Goal: Information Seeking & Learning: Learn about a topic

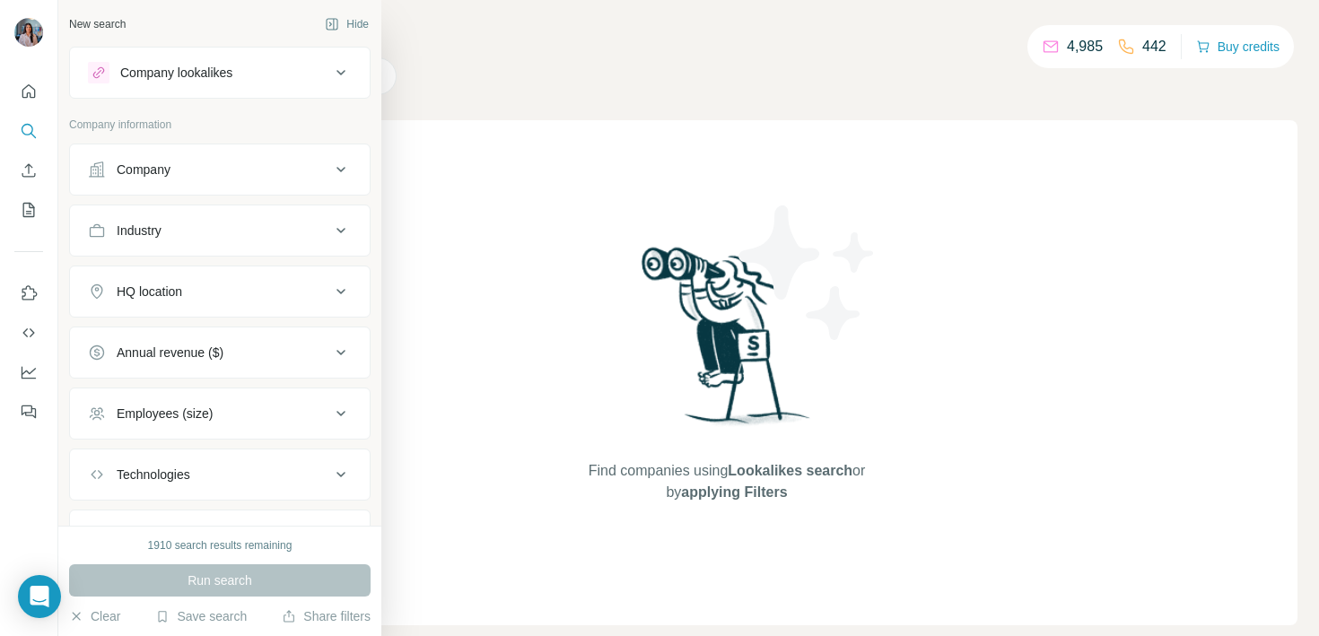
click at [222, 66] on div "Company lookalikes" at bounding box center [176, 73] width 112 height 18
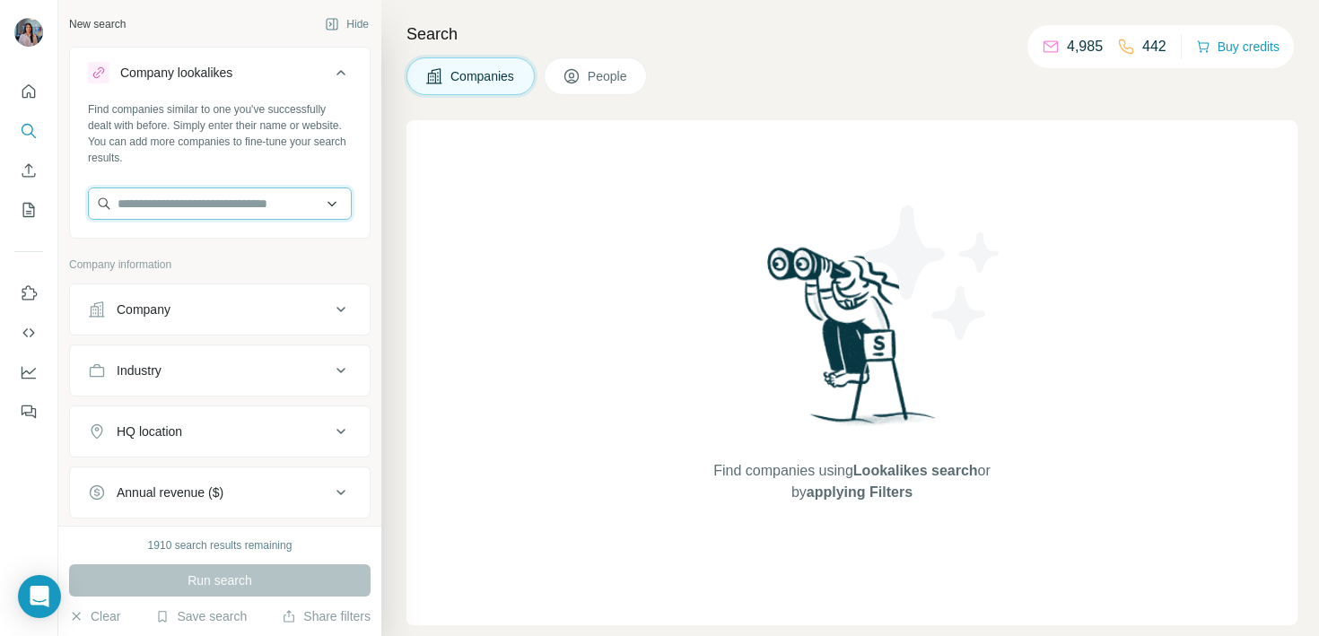
click at [246, 196] on input "text" at bounding box center [220, 203] width 264 height 32
click at [193, 355] on button "Industry" at bounding box center [220, 370] width 300 height 43
click at [170, 413] on input at bounding box center [211, 415] width 222 height 20
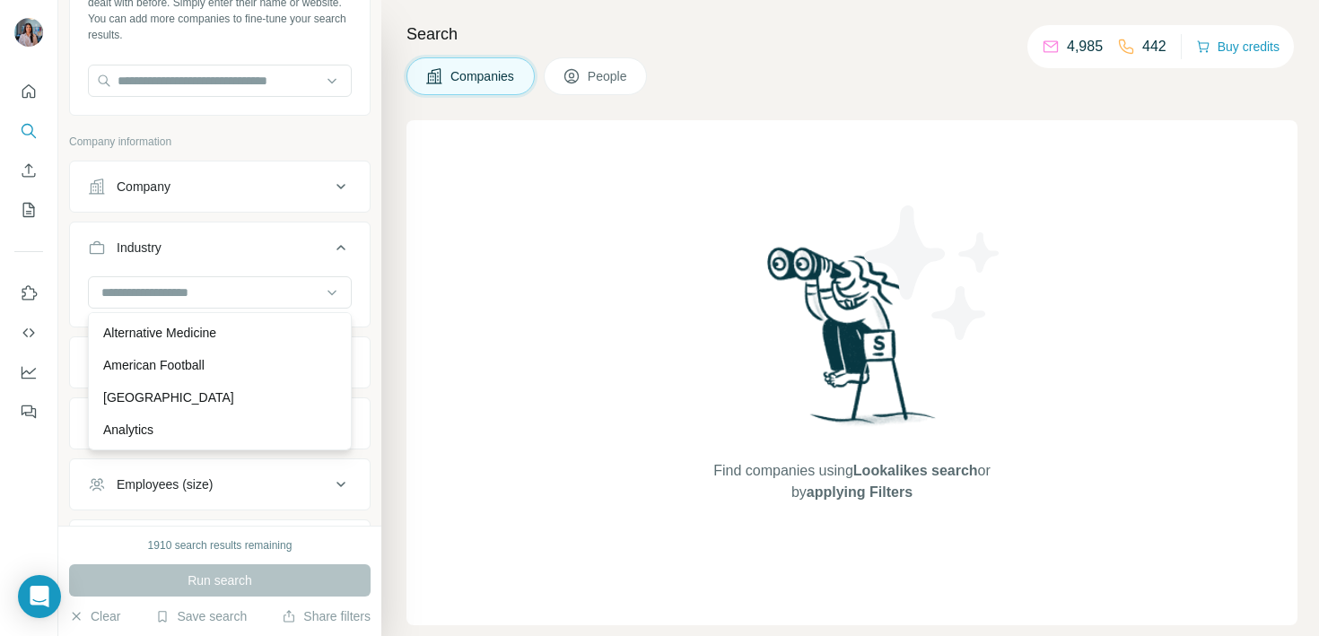
scroll to position [495, 0]
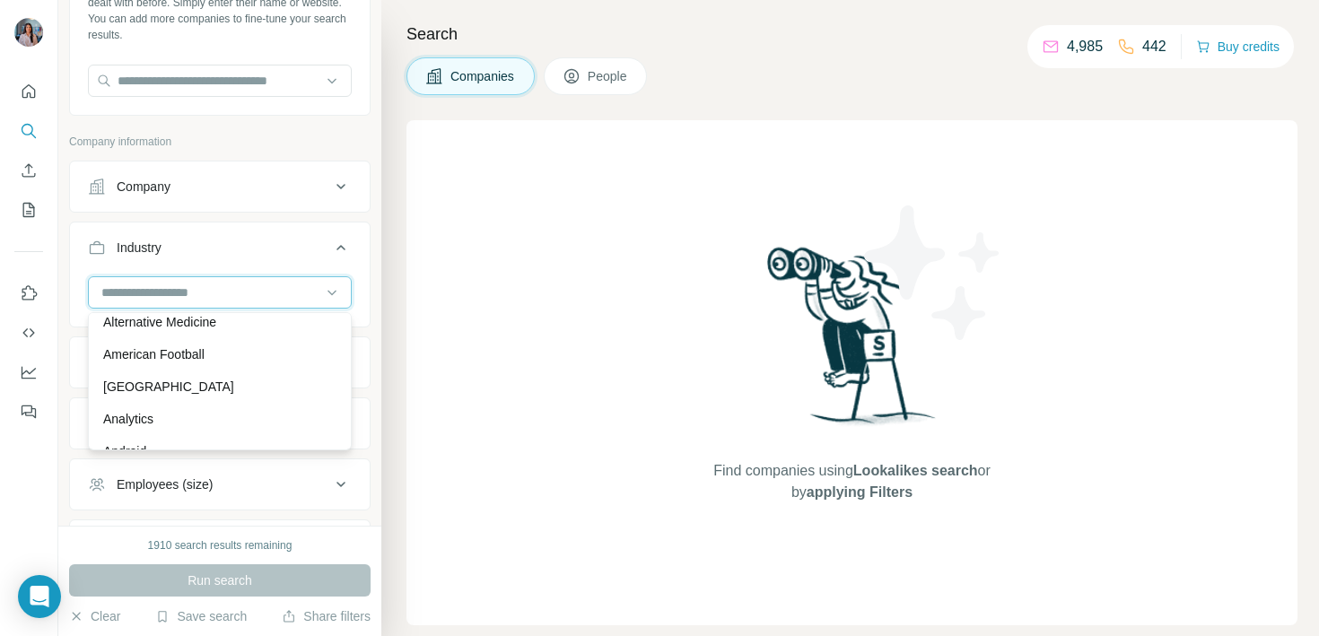
click at [194, 283] on input at bounding box center [211, 293] width 222 height 20
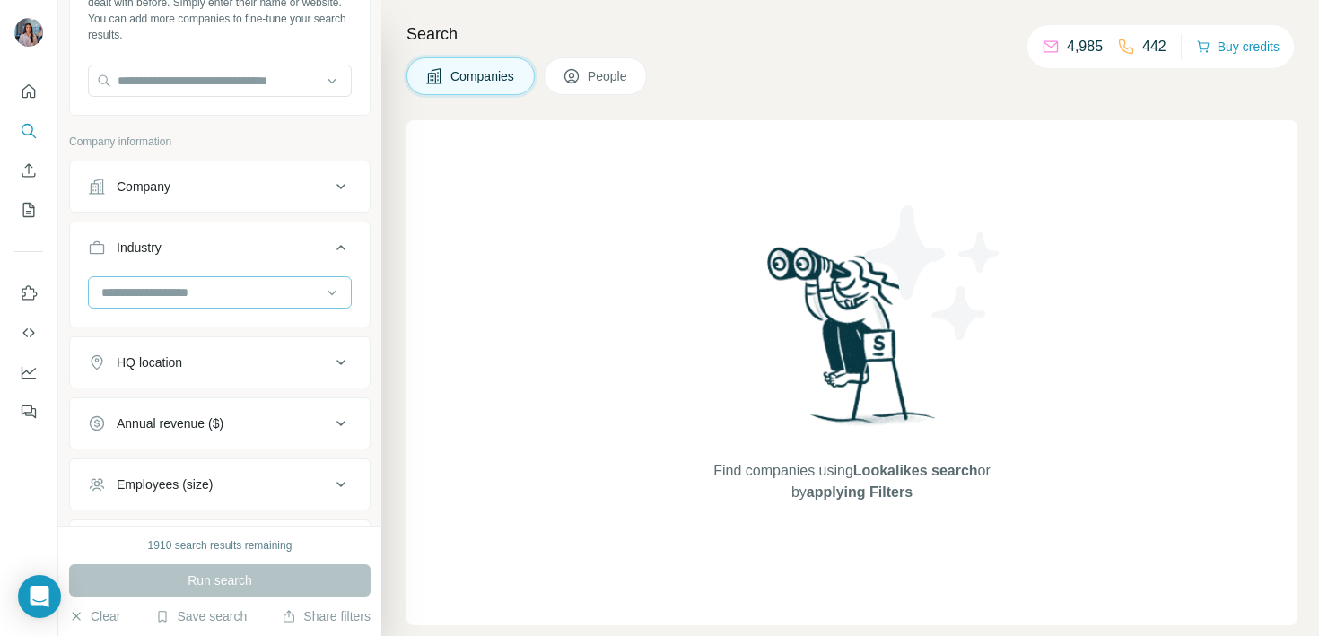
click at [179, 293] on input at bounding box center [211, 293] width 222 height 20
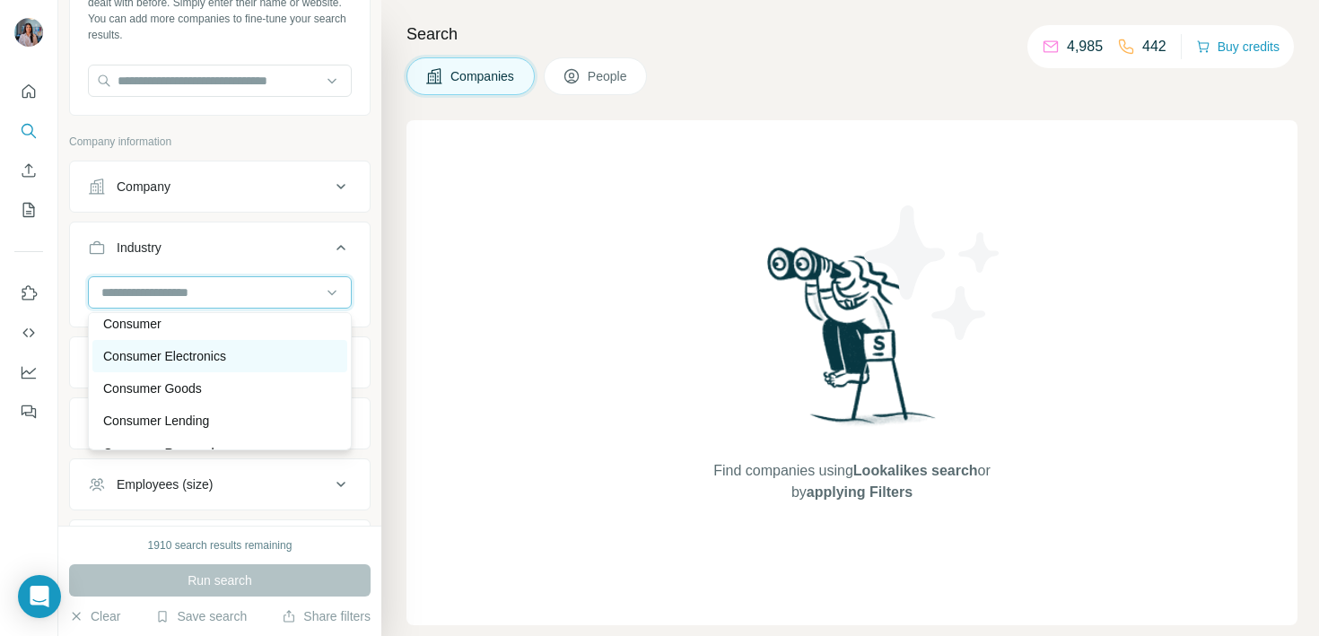
scroll to position [3697, 0]
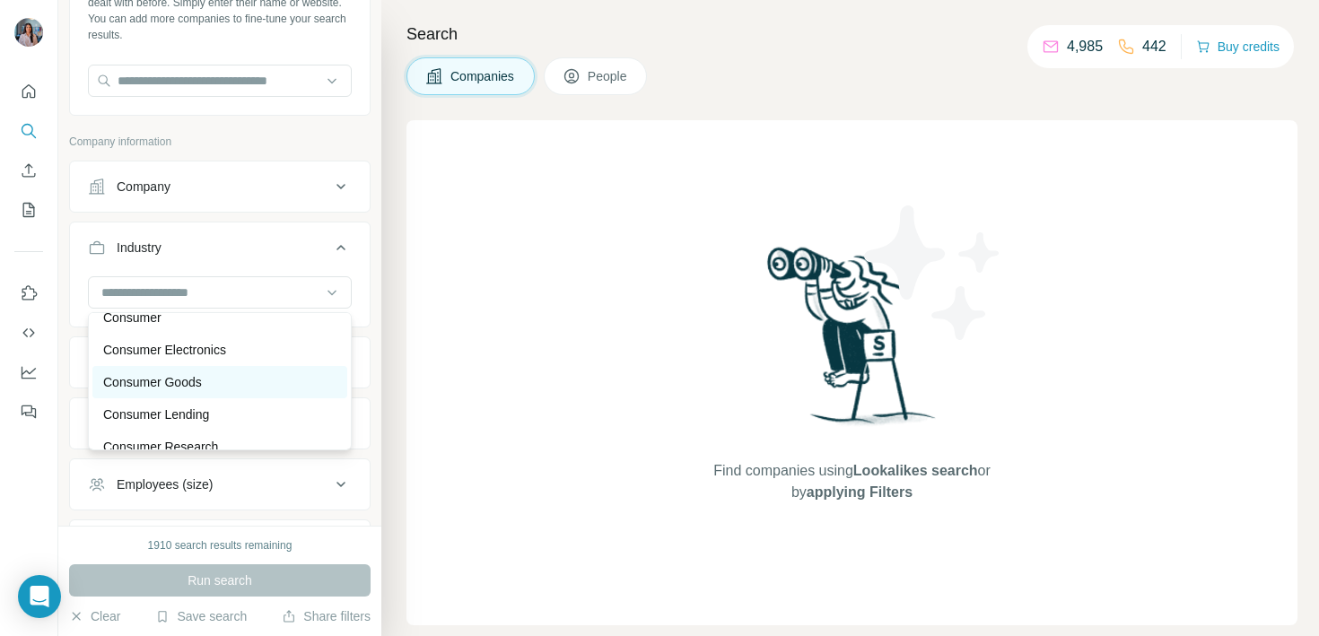
click at [170, 380] on p "Consumer Goods" at bounding box center [152, 382] width 99 height 18
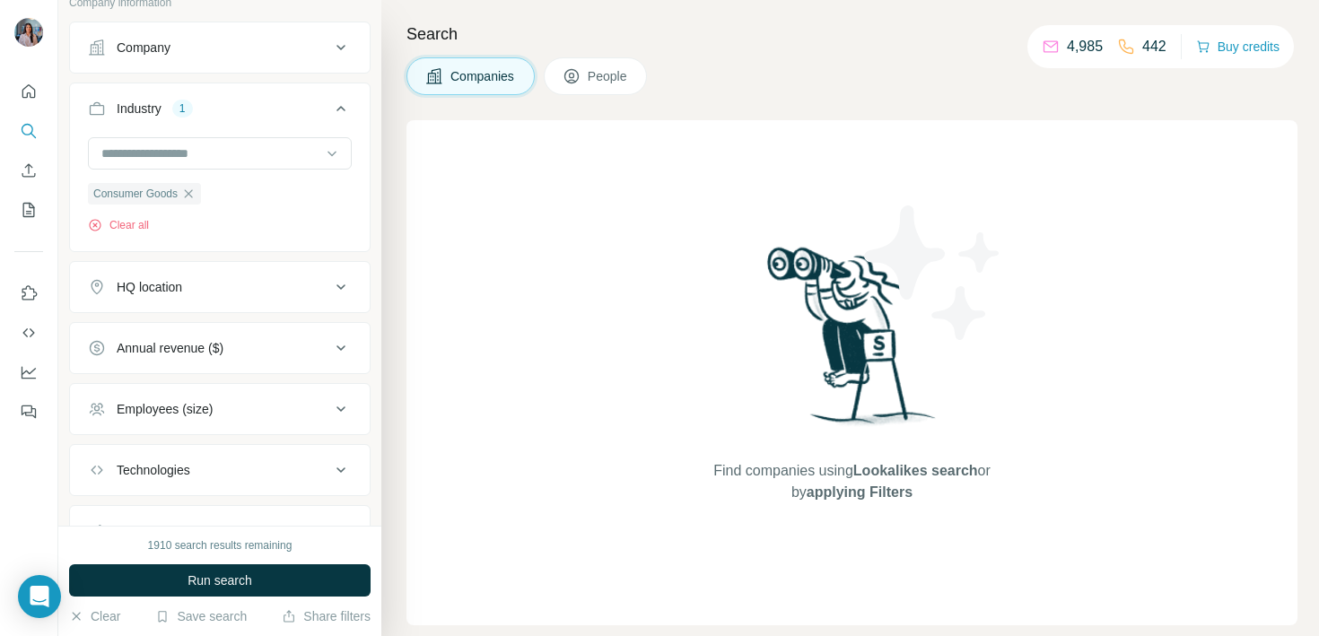
scroll to position [272, 0]
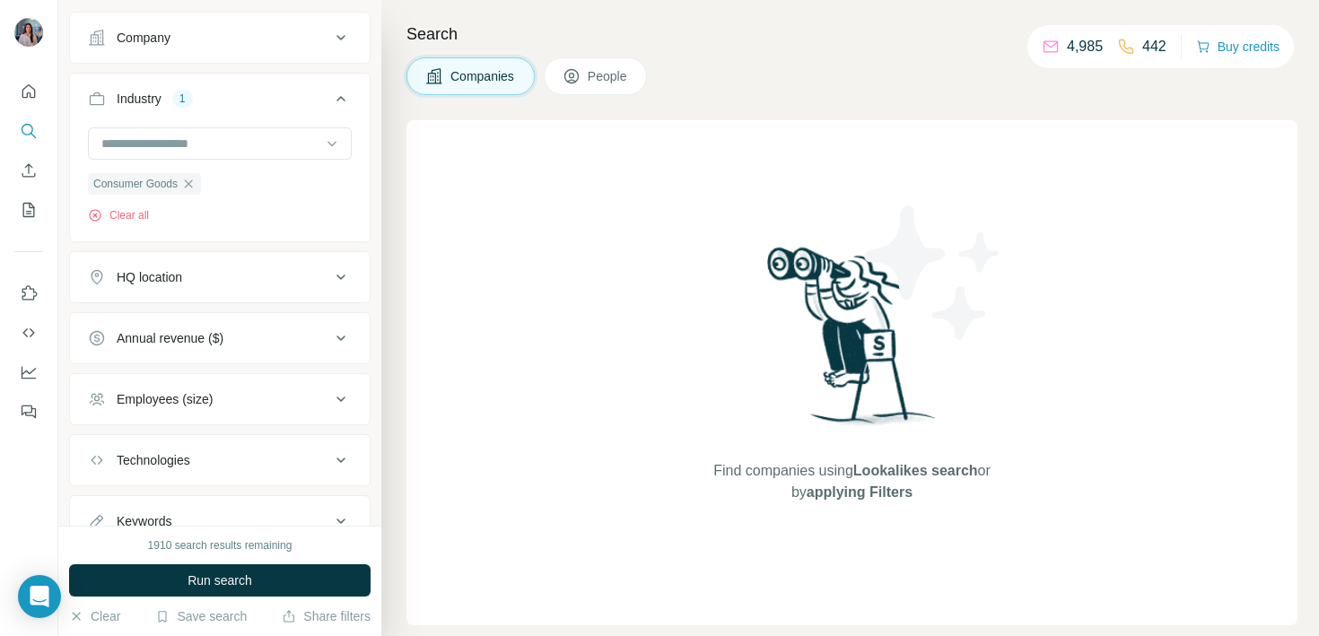
click at [197, 339] on div "Annual revenue ($)" at bounding box center [170, 338] width 107 height 18
click at [197, 276] on div "HQ location" at bounding box center [209, 277] width 242 height 18
click at [185, 339] on div at bounding box center [220, 324] width 264 height 36
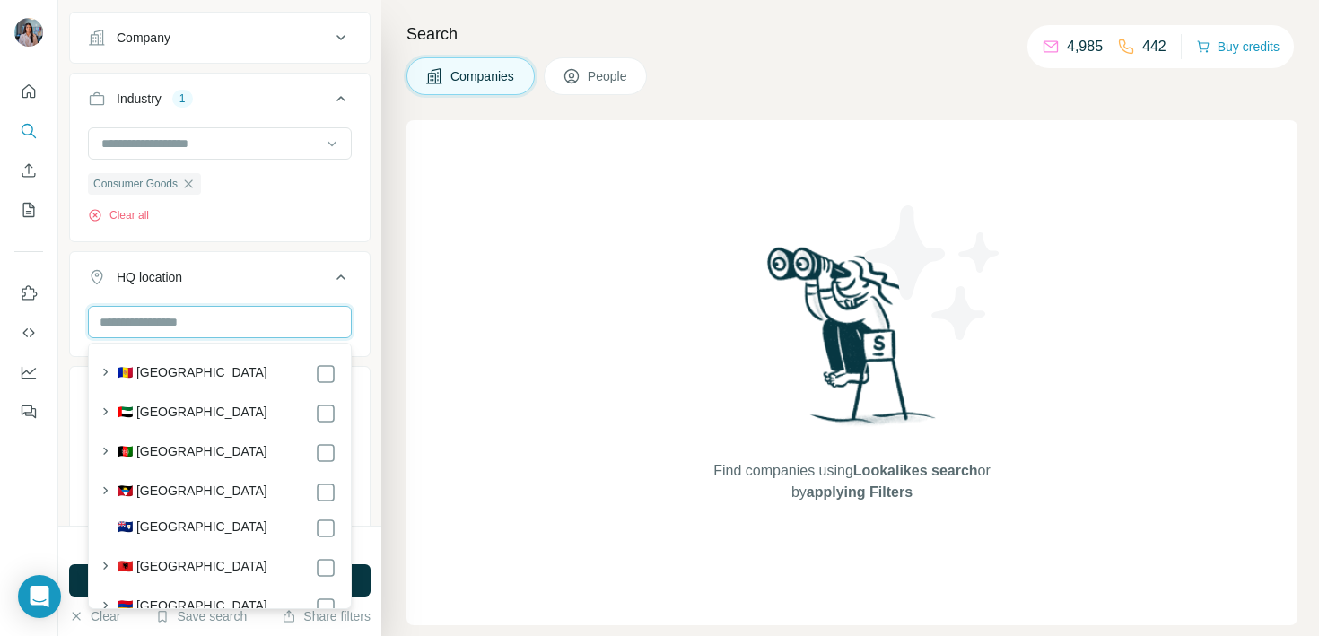
click at [185, 328] on input "text" at bounding box center [220, 322] width 264 height 32
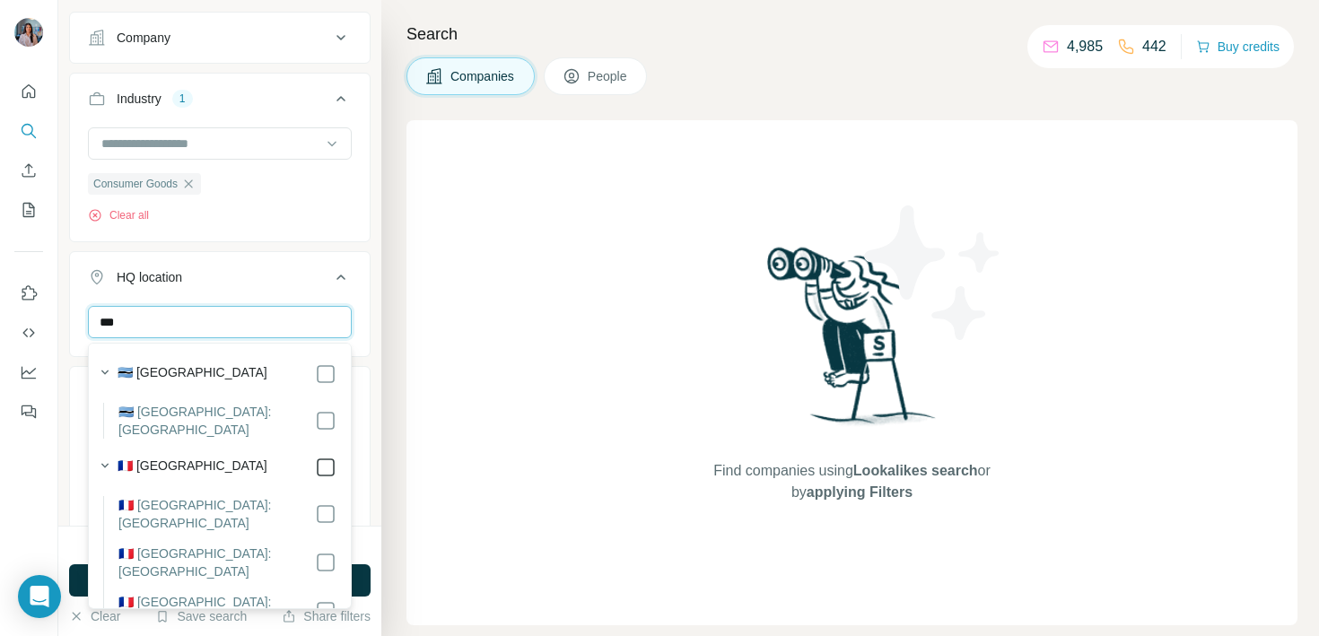
type input "***"
click at [251, 330] on input "***" at bounding box center [220, 322] width 264 height 32
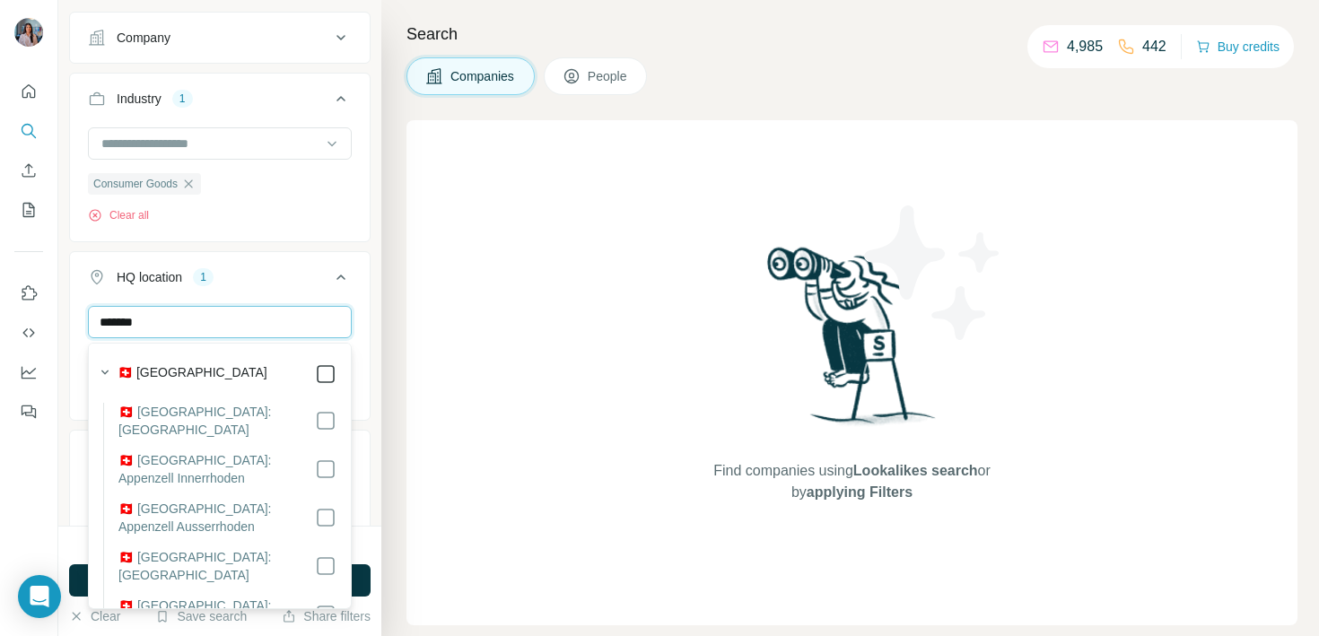
type input "*******"
click at [285, 321] on input "*******" at bounding box center [220, 322] width 264 height 32
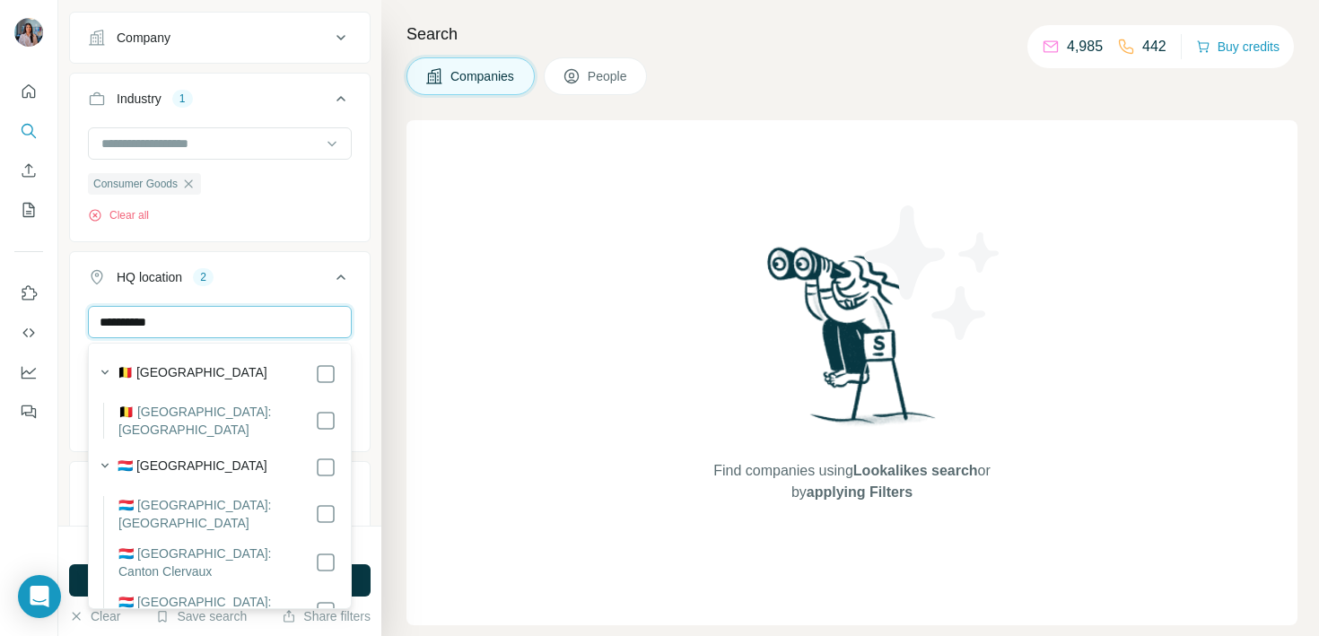
type input "**********"
click at [328, 461] on icon at bounding box center [326, 468] width 22 height 22
click at [306, 338] on input "**********" at bounding box center [220, 322] width 264 height 32
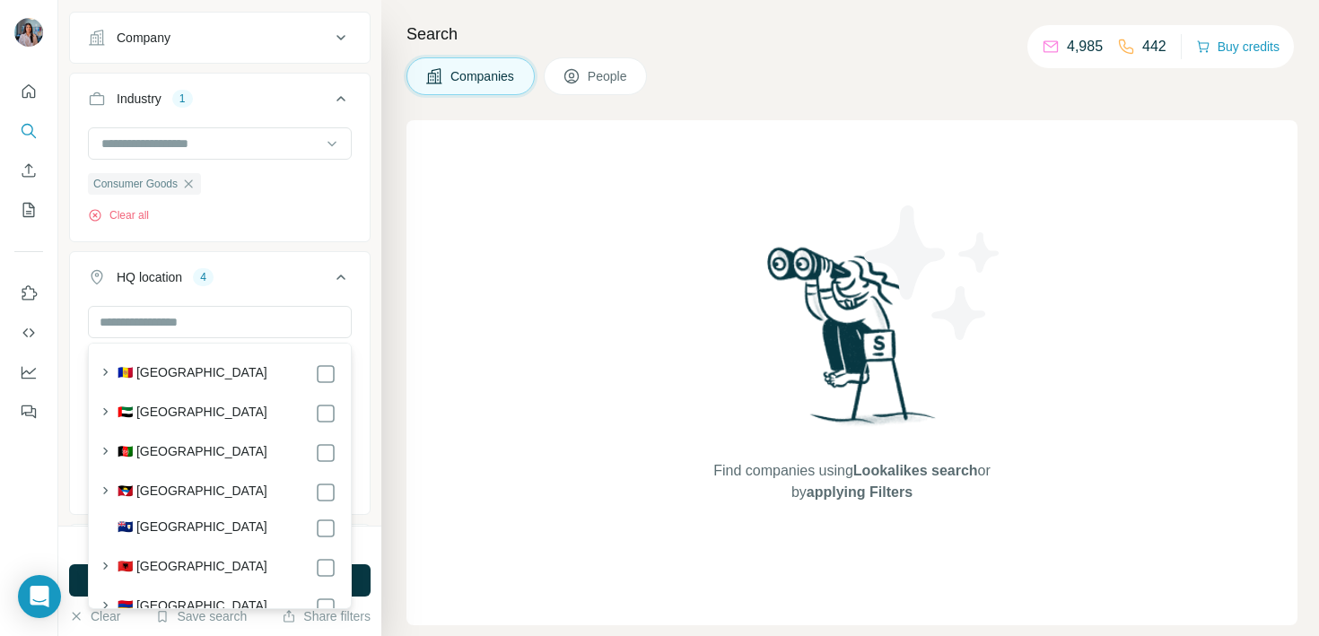
click at [297, 272] on div "HQ location 4" at bounding box center [209, 277] width 242 height 18
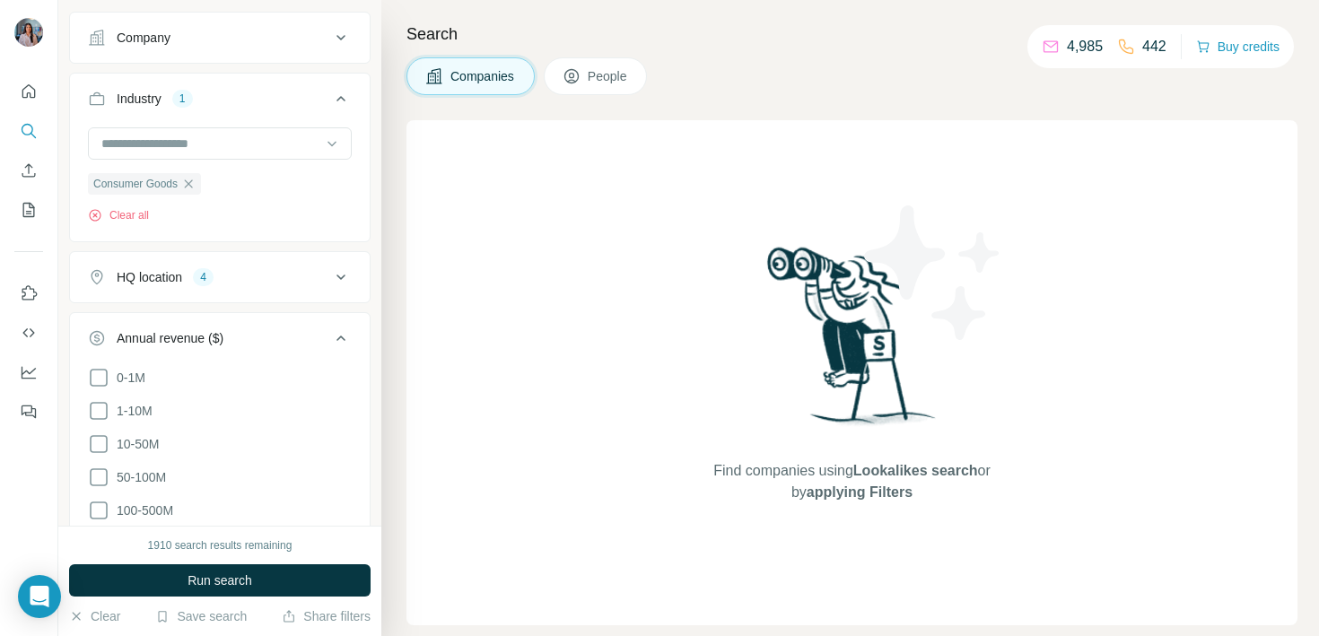
click at [292, 272] on div "HQ location 4" at bounding box center [209, 277] width 242 height 18
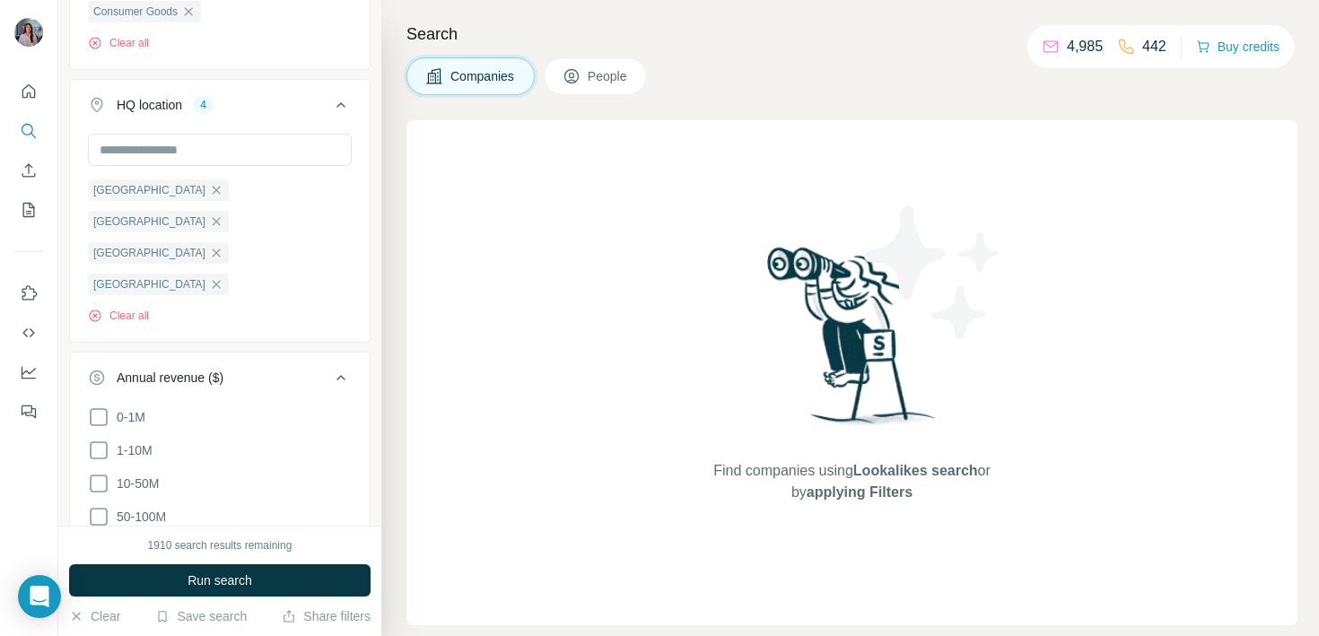
scroll to position [511, 0]
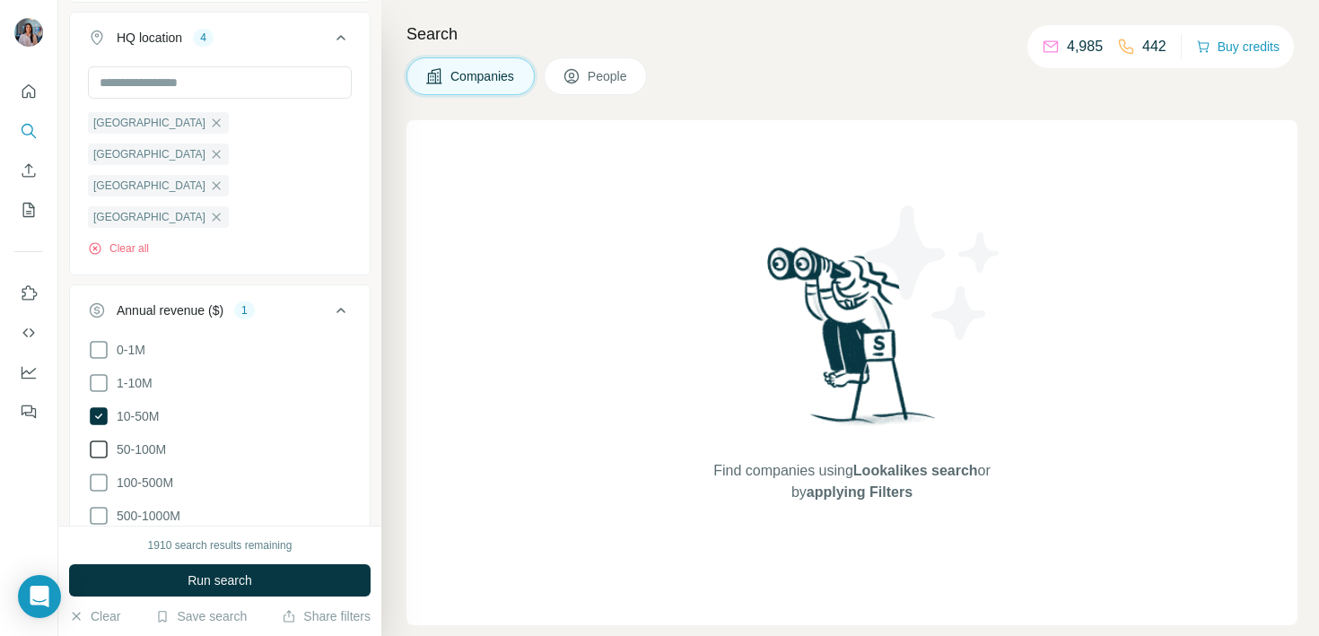
click at [148, 440] on span "50-100M" at bounding box center [137, 449] width 57 height 18
click at [147, 474] on span "100-500M" at bounding box center [141, 483] width 64 height 18
click at [146, 466] on ul "0-1M 1-10M 10-50M 50-100M 100-500M 500-1000M >1000M" at bounding box center [220, 450] width 264 height 222
click at [147, 507] on span "500-1000M" at bounding box center [144, 516] width 71 height 18
click at [145, 538] on label ">1000M" at bounding box center [125, 549] width 74 height 22
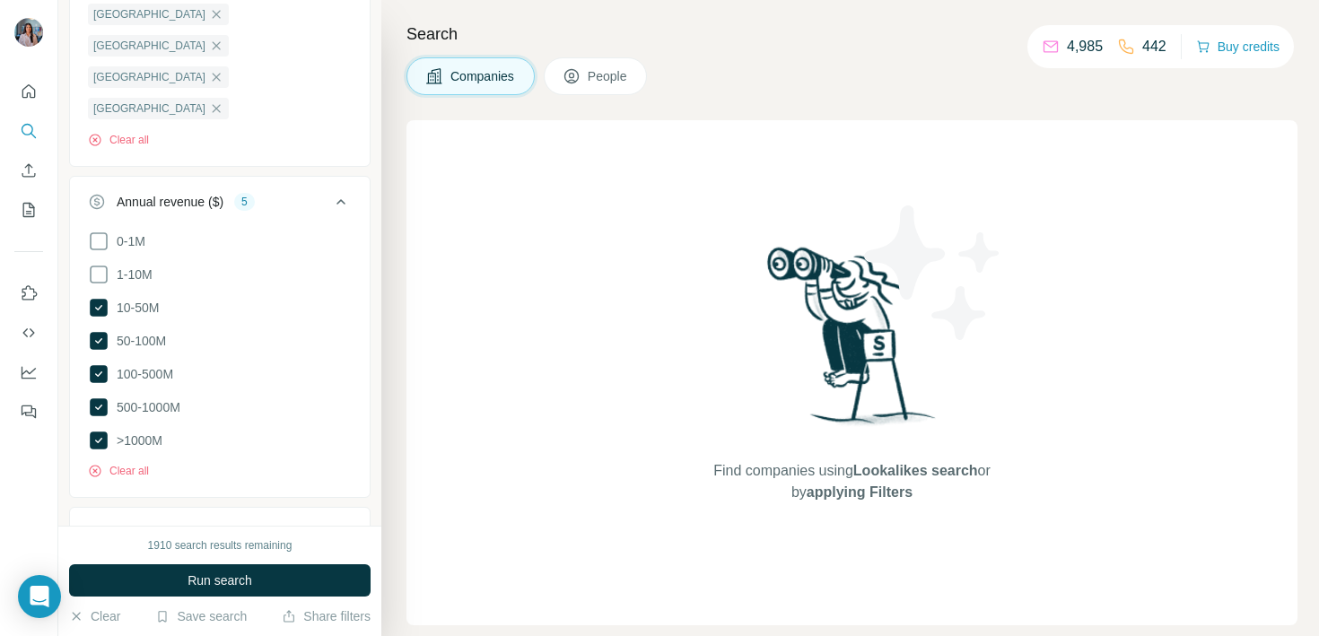
scroll to position [761, 0]
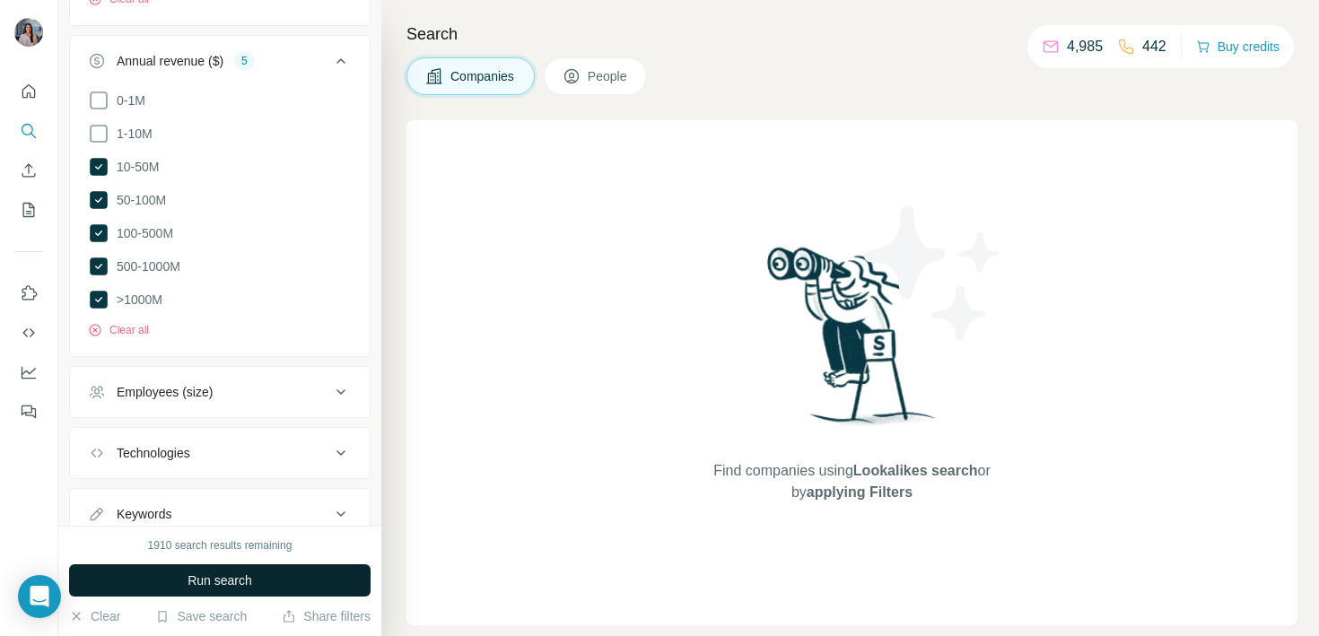
click at [195, 581] on span "Run search" at bounding box center [219, 580] width 65 height 18
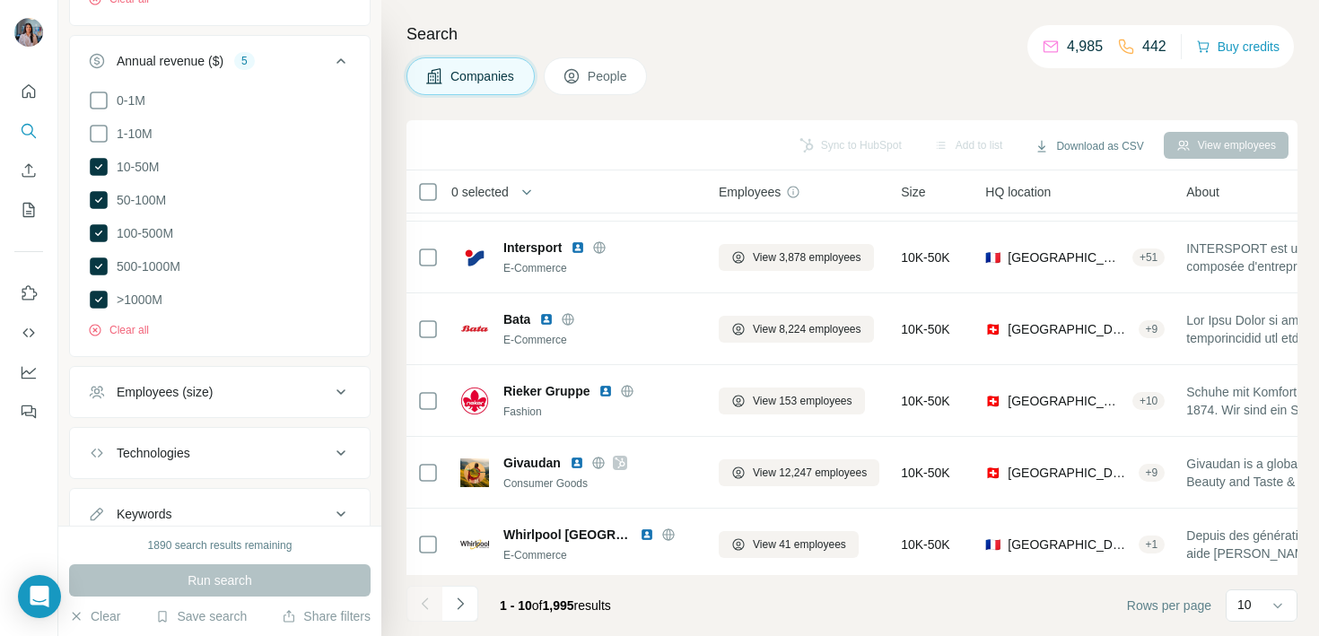
scroll to position [356, 0]
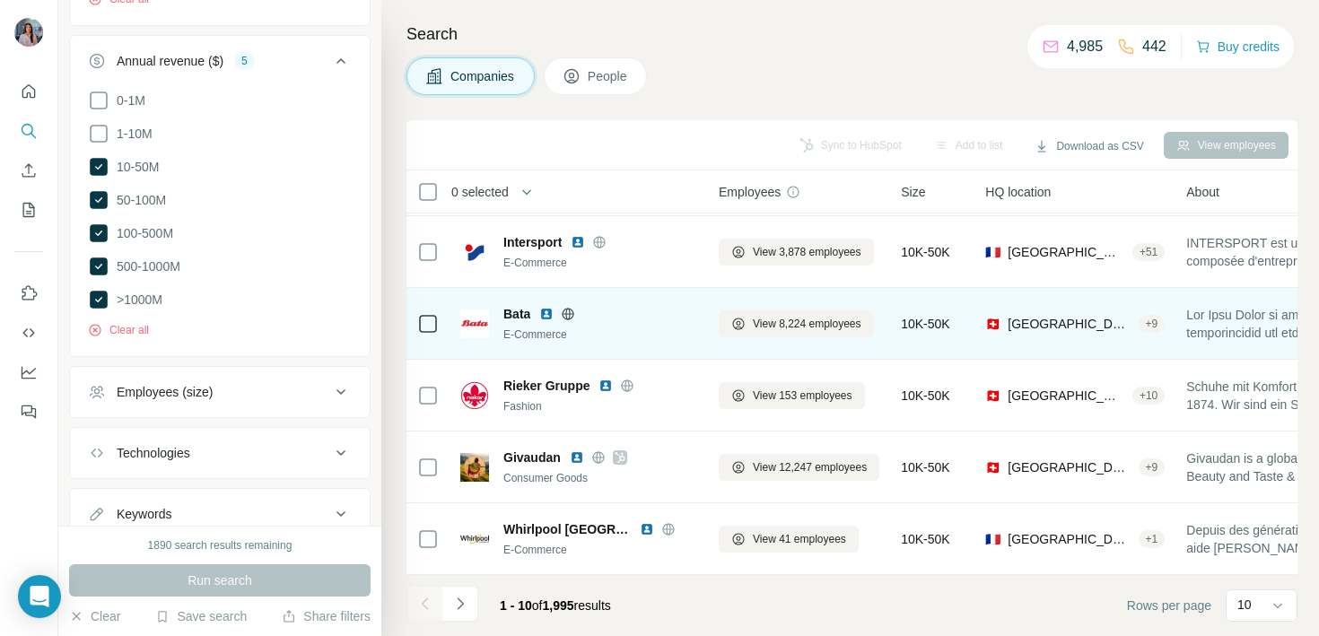
click at [542, 317] on img at bounding box center [546, 314] width 14 height 14
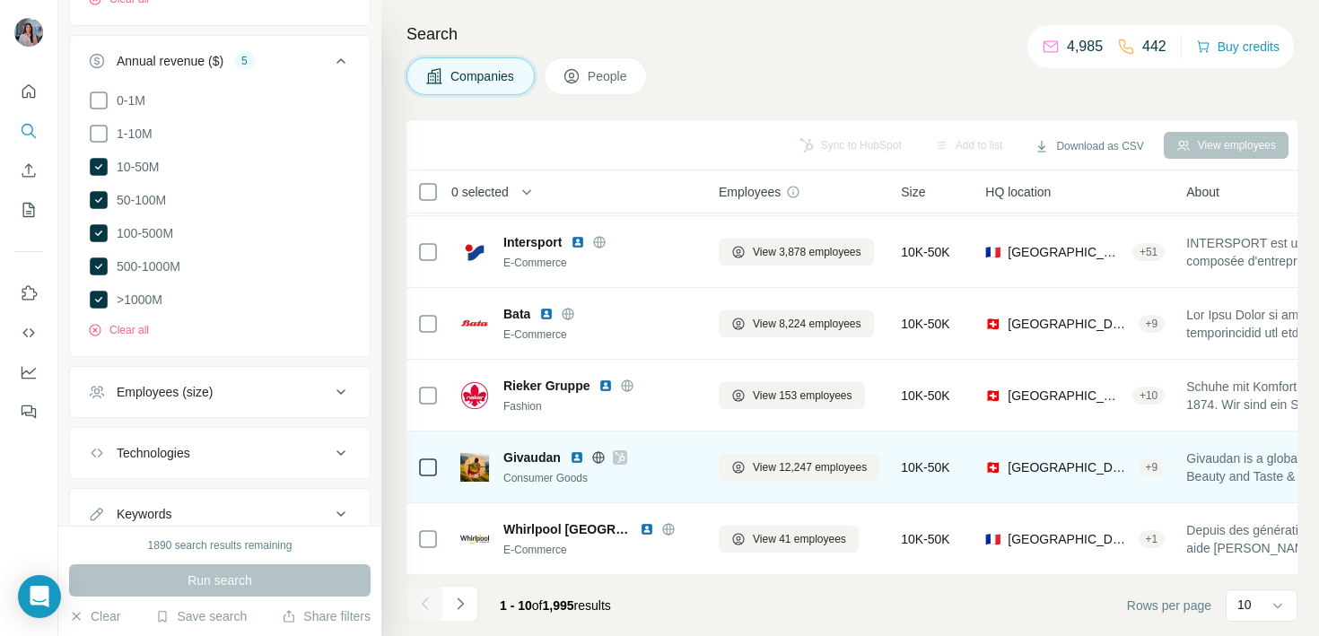
click at [576, 456] on img at bounding box center [577, 457] width 14 height 14
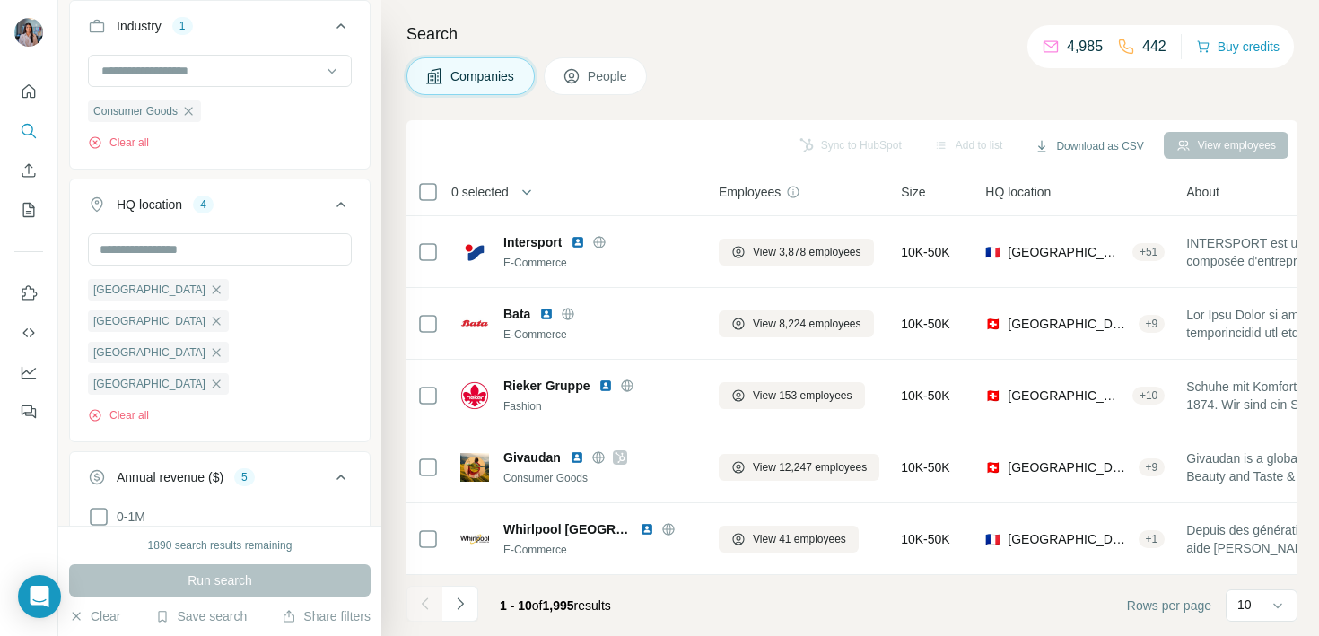
scroll to position [244, 0]
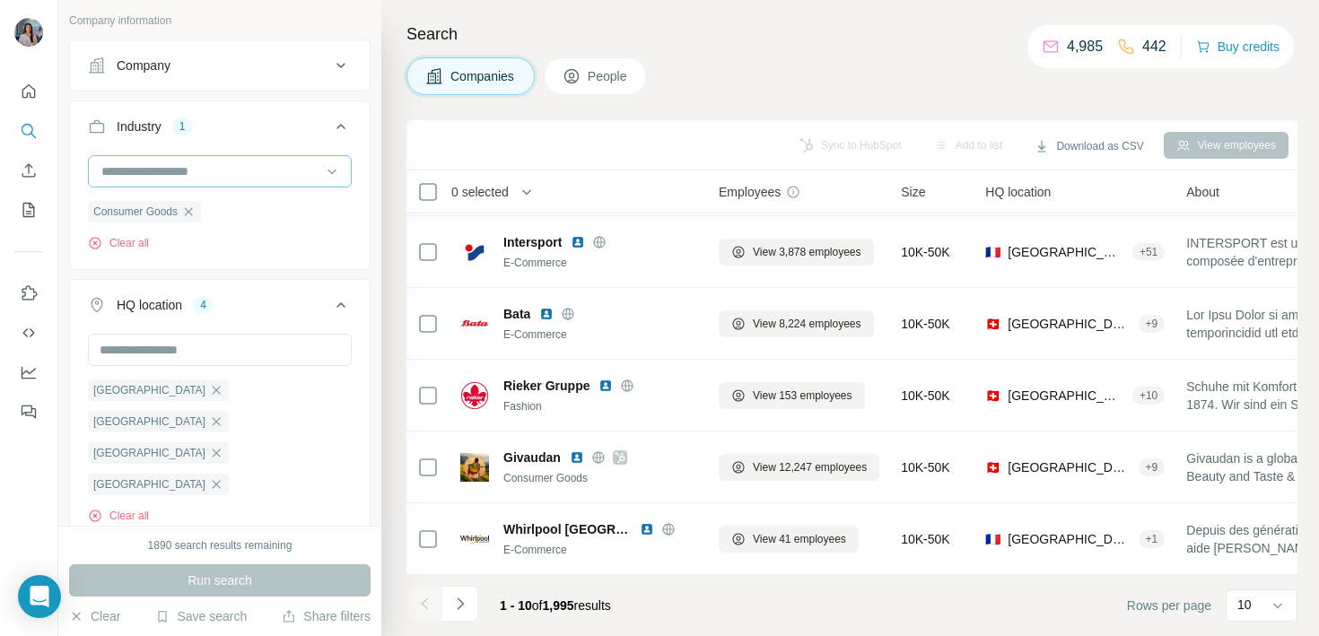
click at [250, 176] on input at bounding box center [211, 171] width 222 height 20
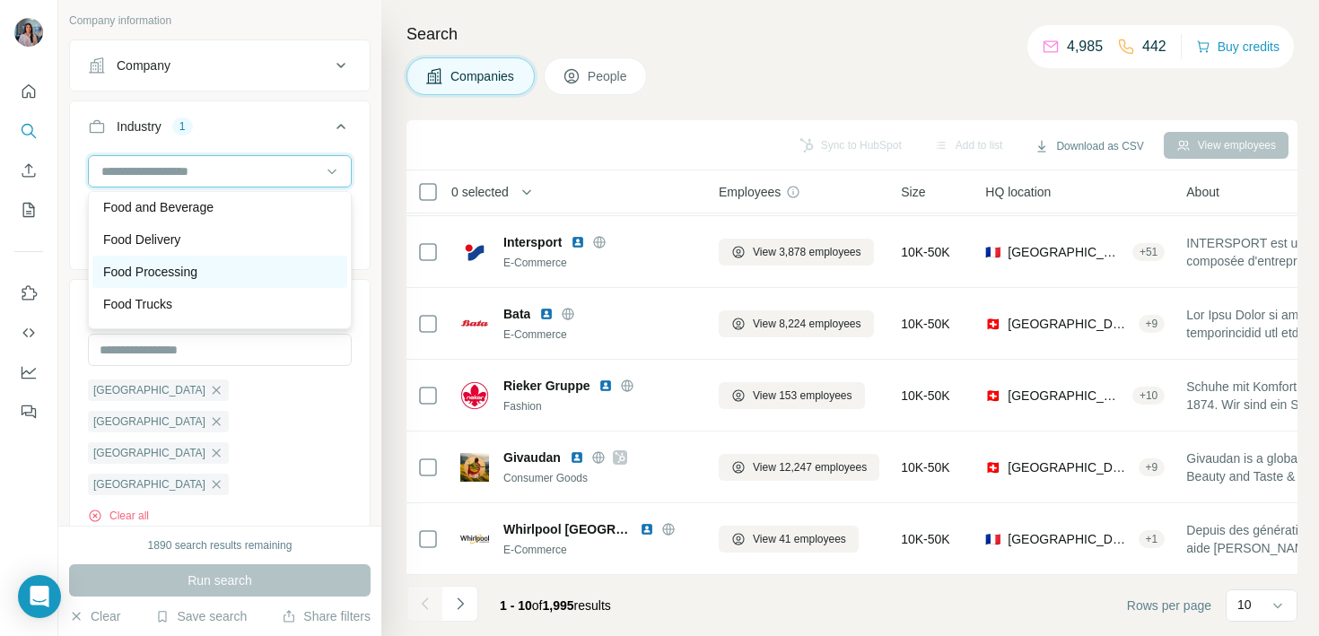
scroll to position [7588, 0]
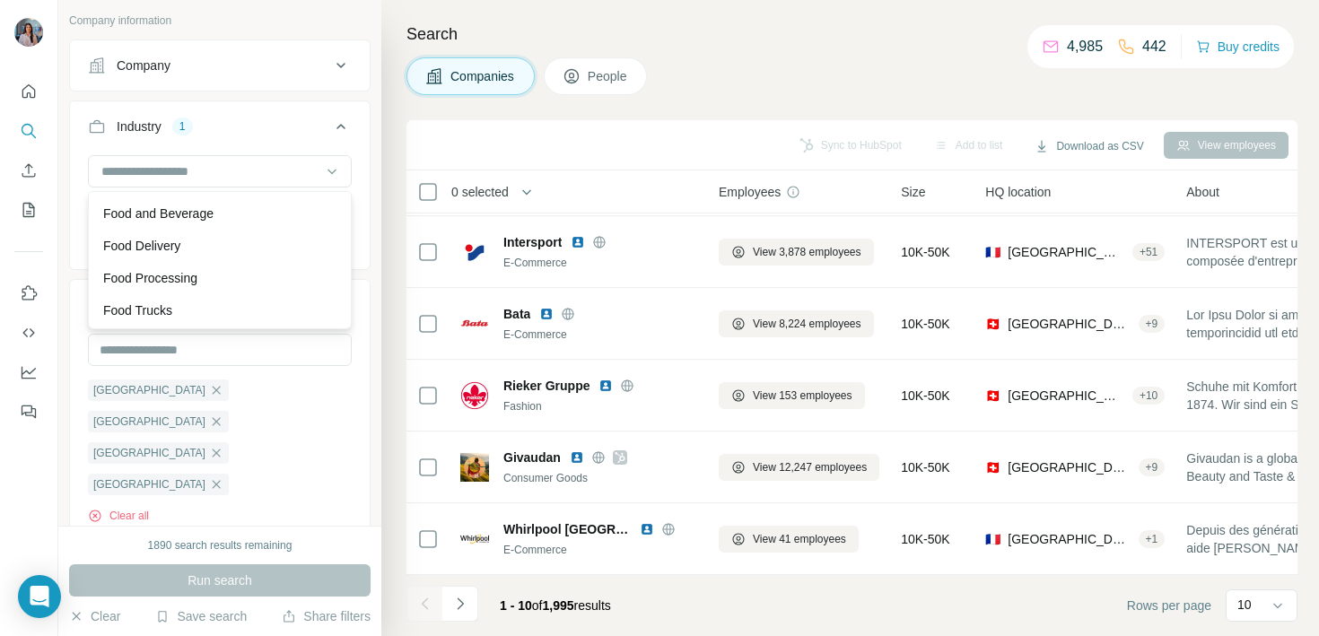
click at [301, 134] on div "Industry 1" at bounding box center [209, 127] width 242 height 18
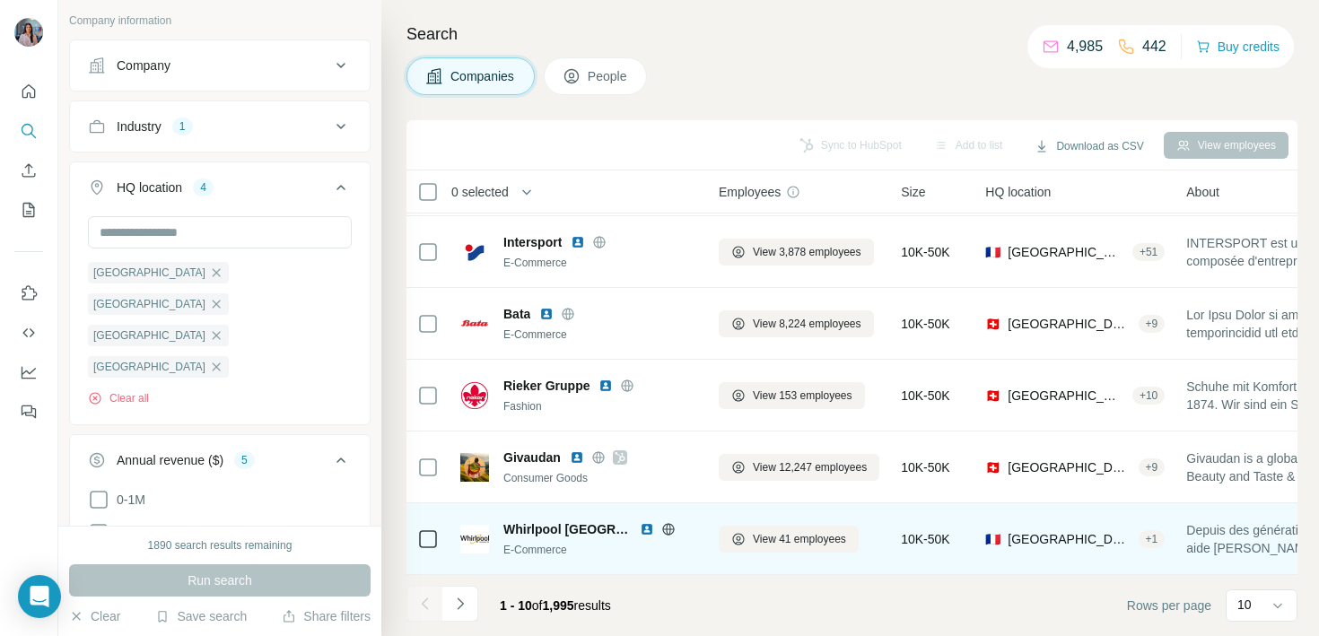
click at [640, 530] on img at bounding box center [647, 529] width 14 height 14
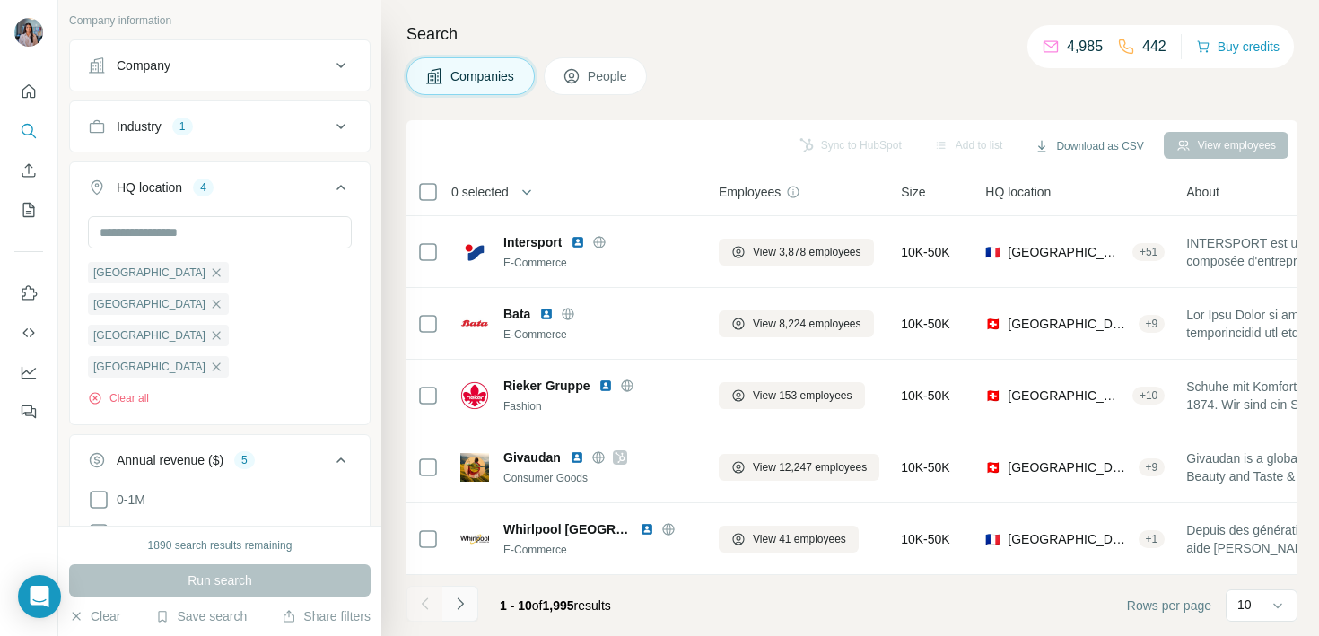
click at [451, 615] on button "Navigate to next page" at bounding box center [460, 604] width 36 height 36
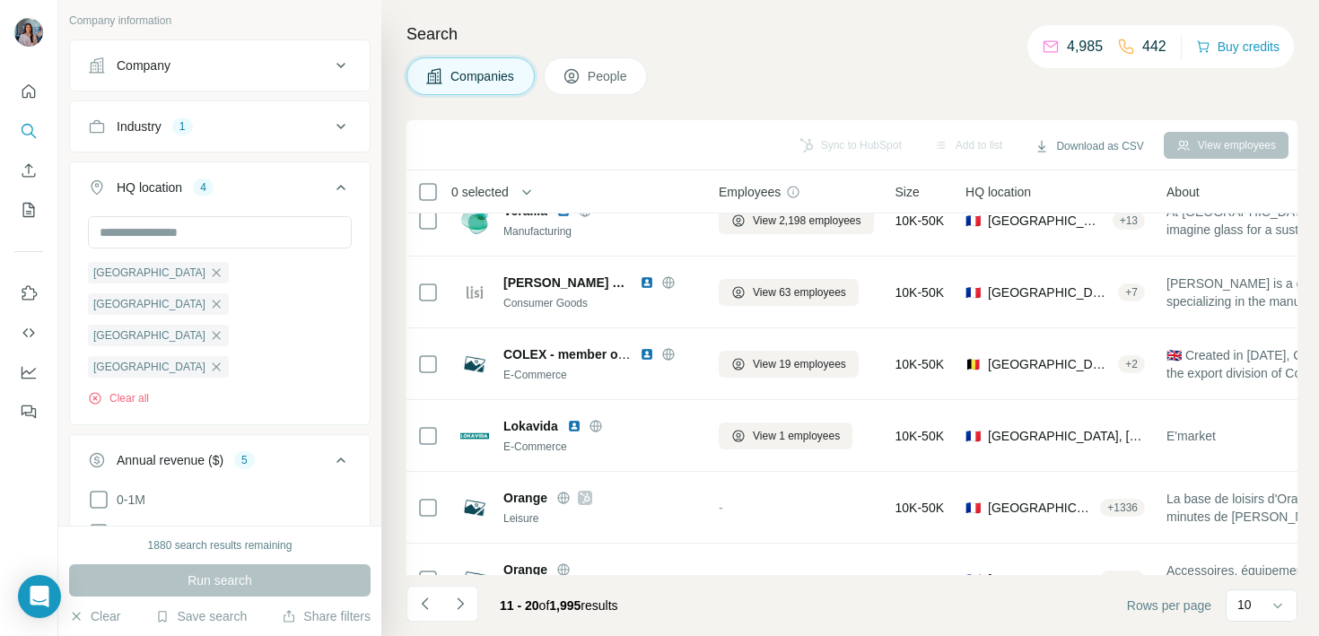
scroll to position [2, 0]
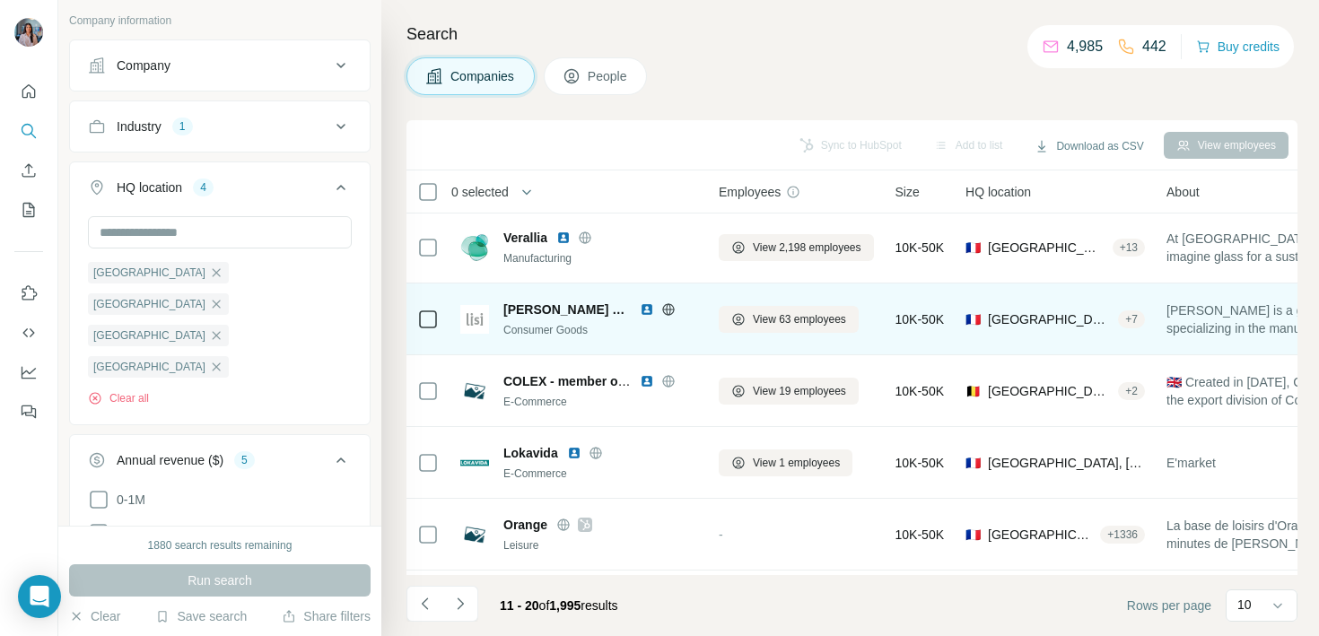
click at [640, 312] on img at bounding box center [647, 309] width 14 height 14
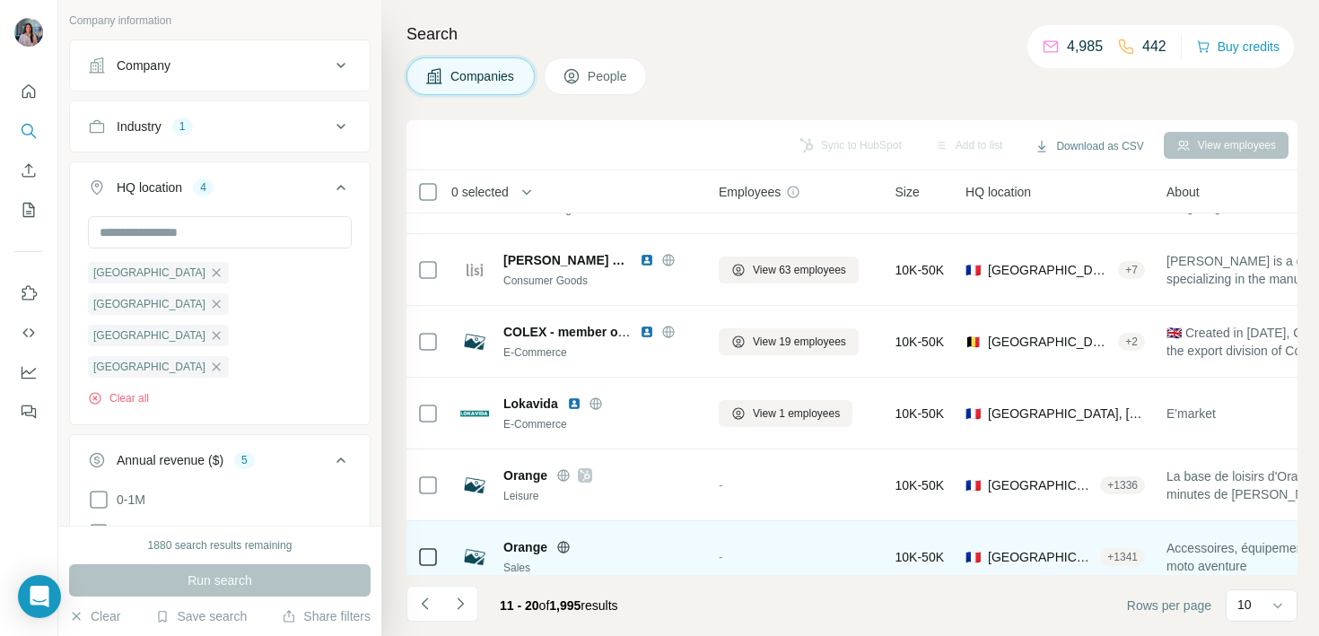
scroll to position [66, 0]
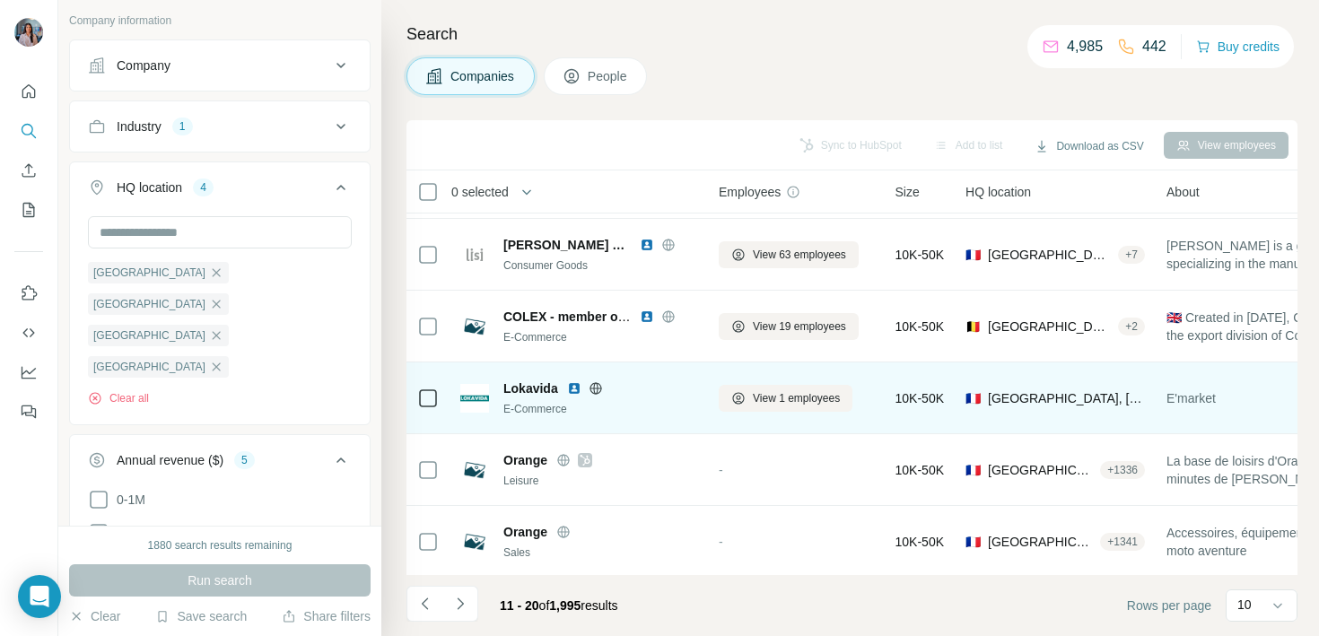
click at [568, 392] on img at bounding box center [574, 388] width 14 height 14
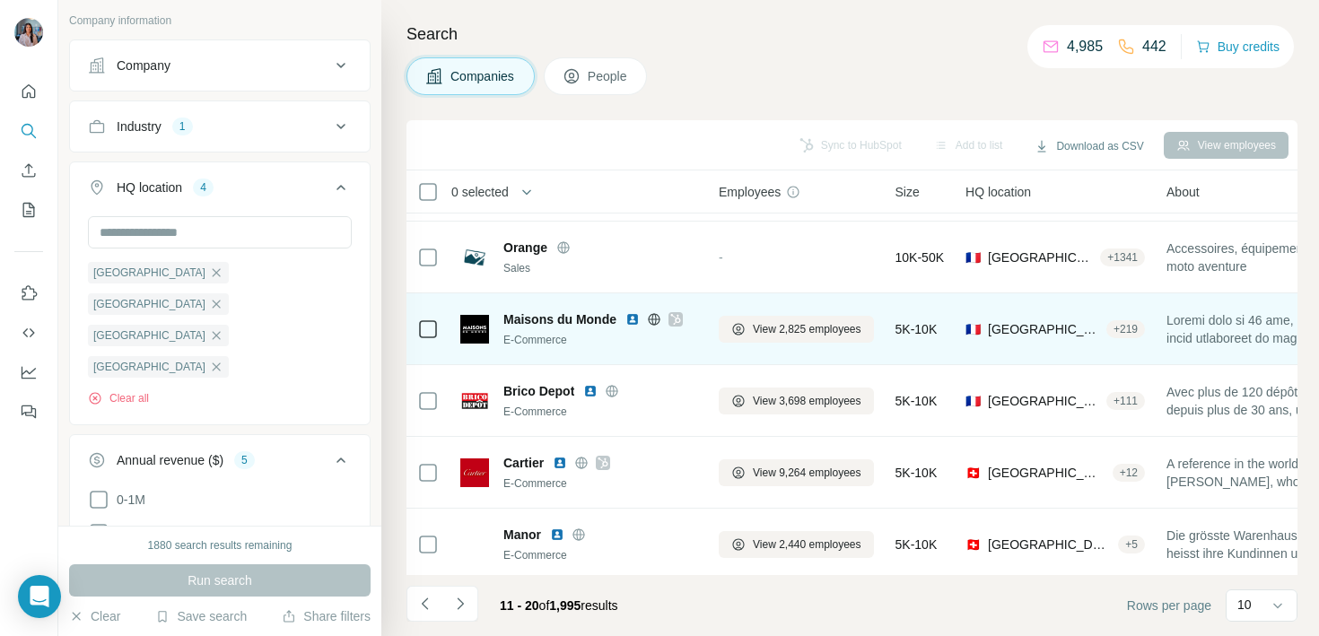
scroll to position [356, 0]
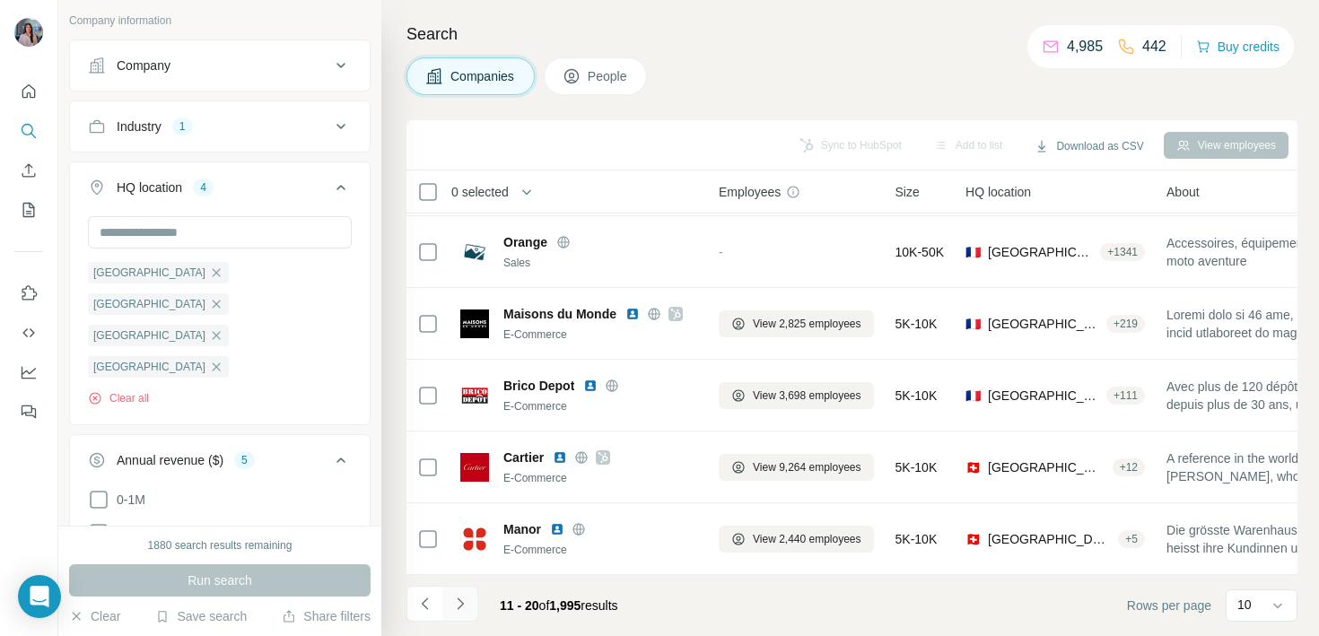
click at [455, 613] on button "Navigate to next page" at bounding box center [460, 604] width 36 height 36
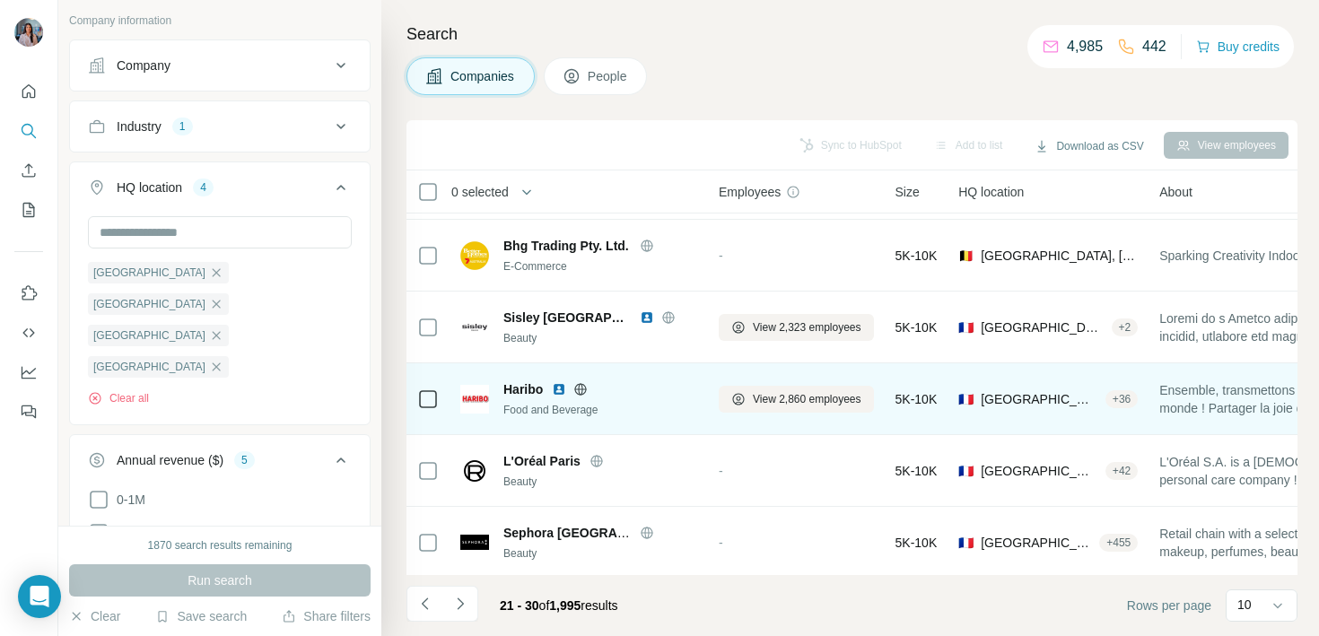
scroll to position [88, 0]
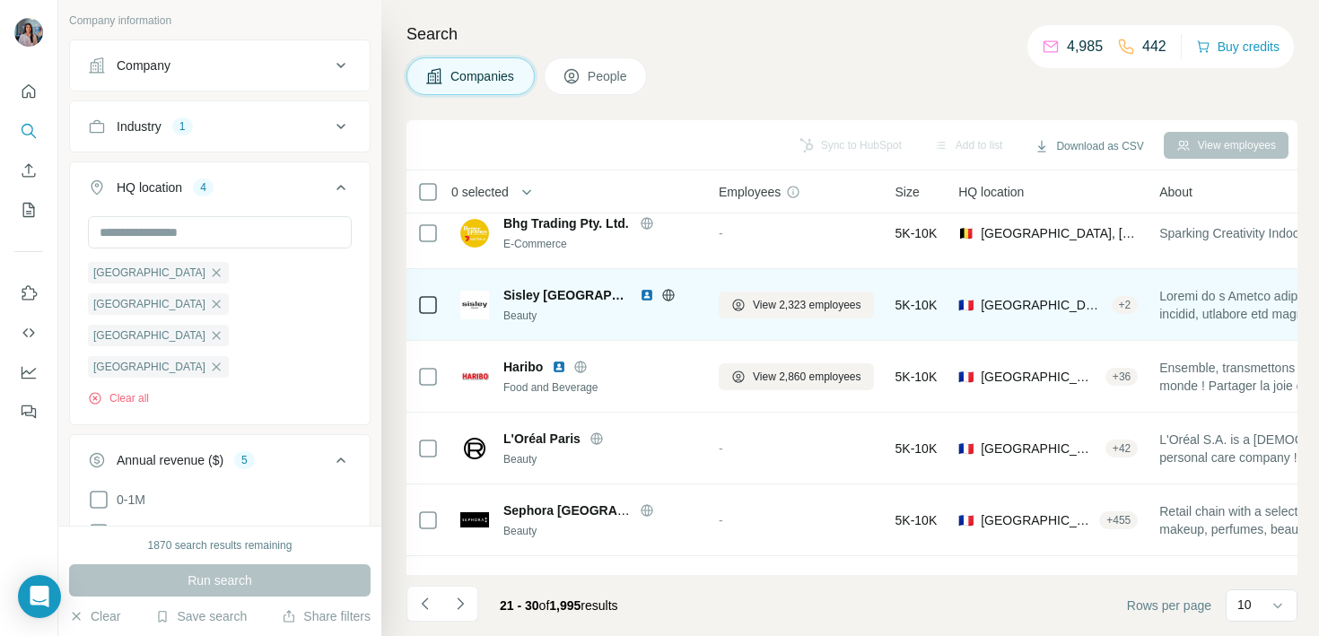
click at [640, 298] on img at bounding box center [647, 295] width 14 height 14
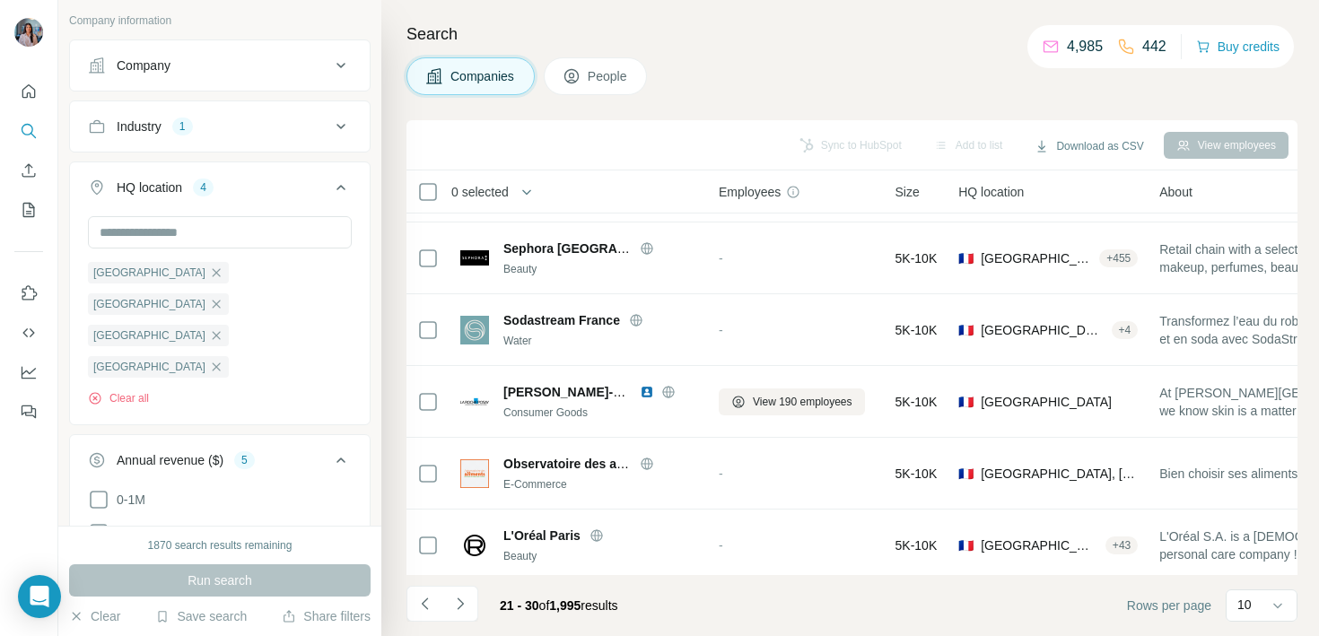
scroll to position [356, 0]
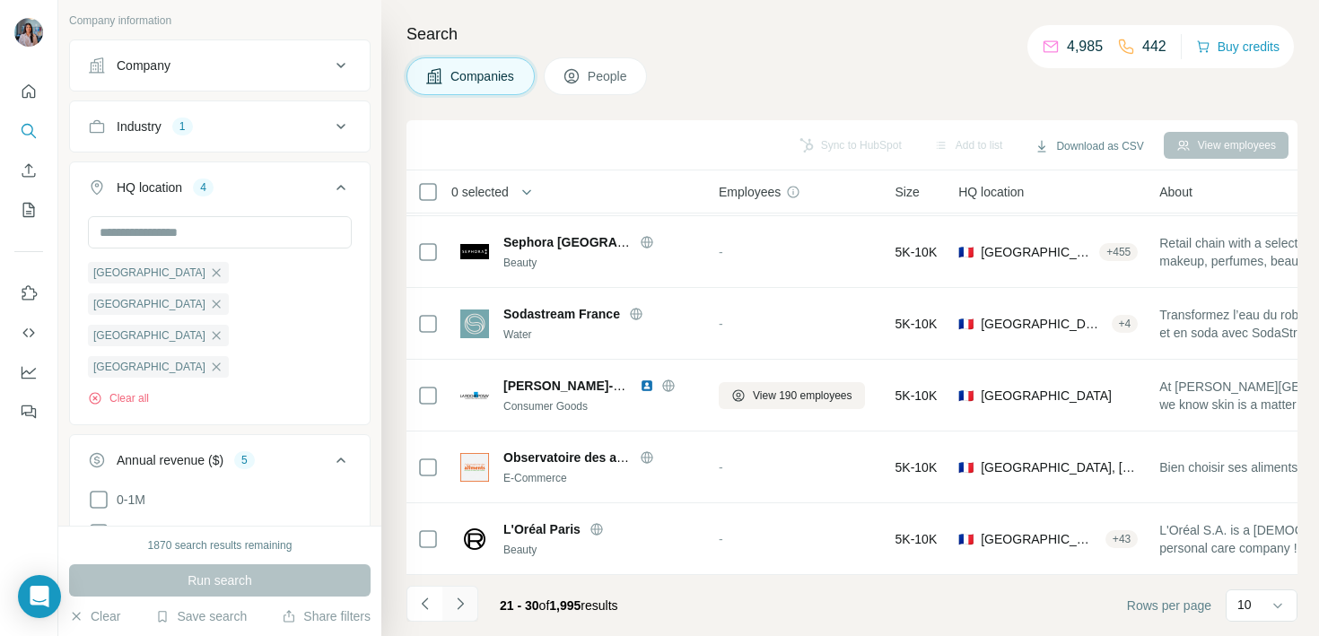
click at [455, 615] on button "Navigate to next page" at bounding box center [460, 604] width 36 height 36
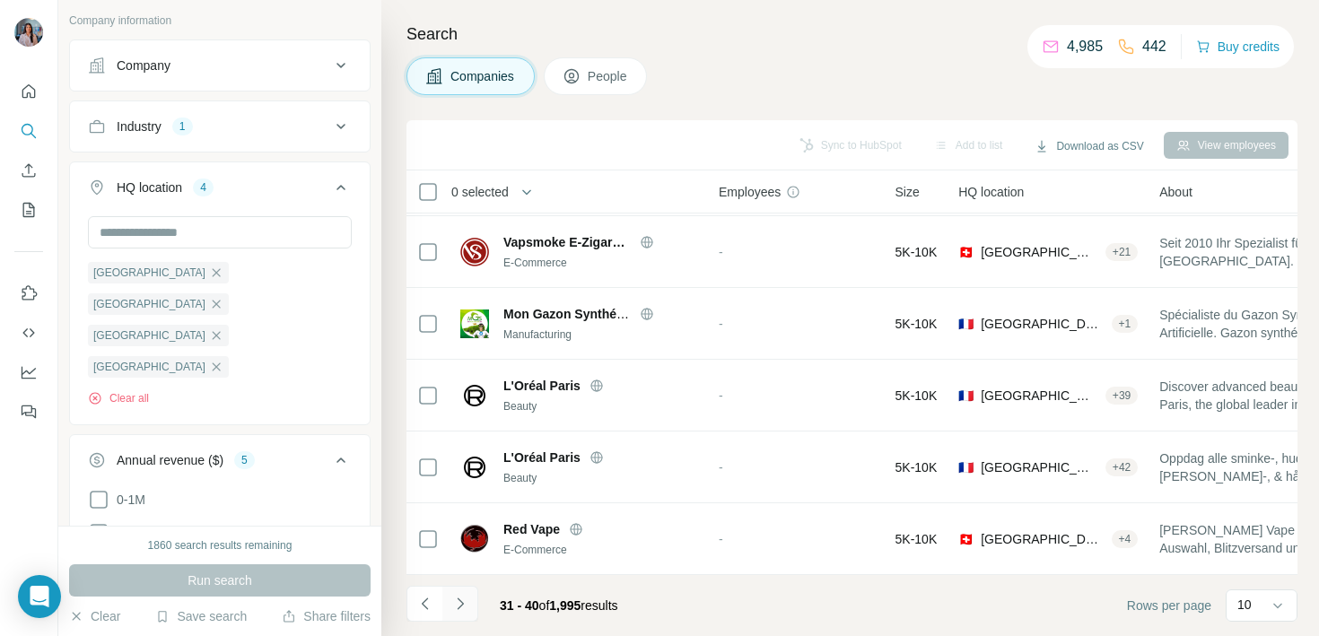
click at [466, 602] on icon "Navigate to next page" at bounding box center [460, 604] width 18 height 18
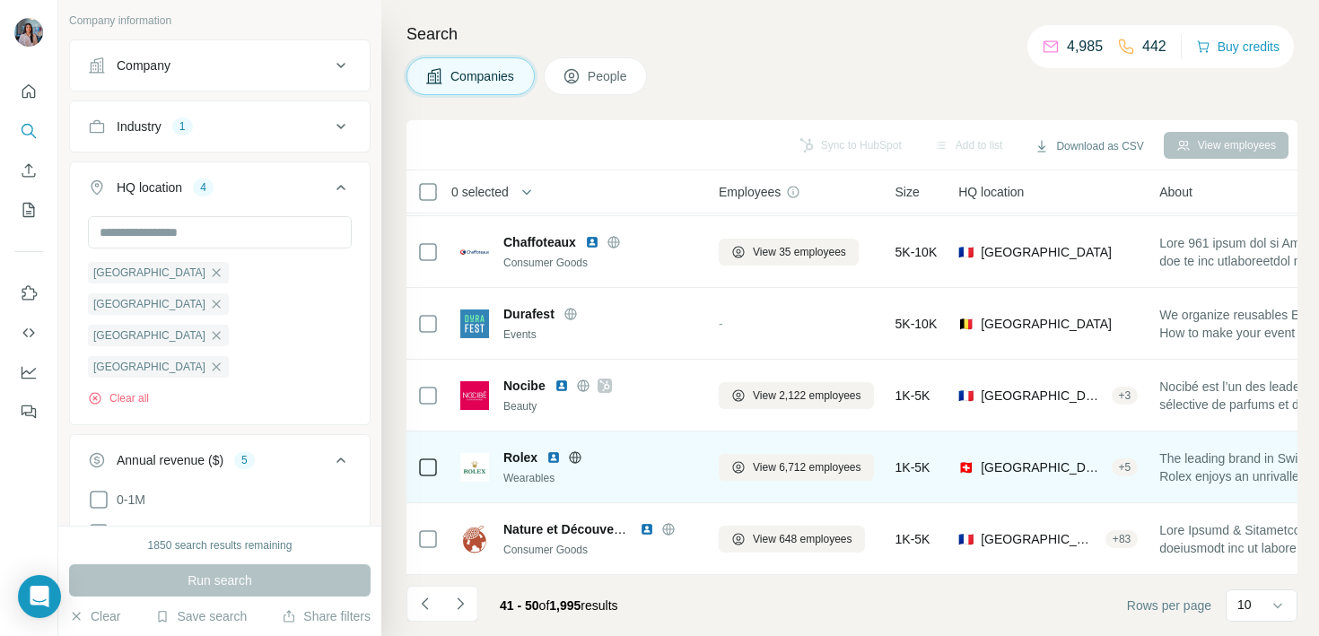
click at [555, 455] on img at bounding box center [553, 457] width 14 height 14
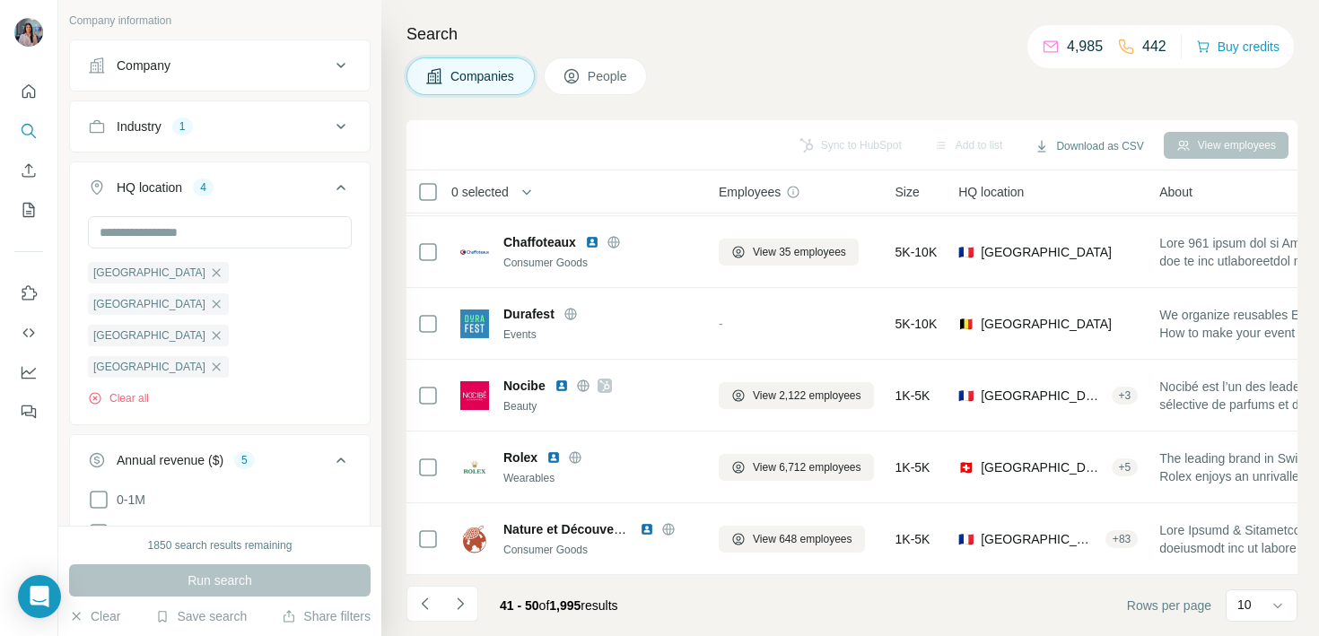
click at [295, 139] on button "Industry 1" at bounding box center [220, 126] width 300 height 43
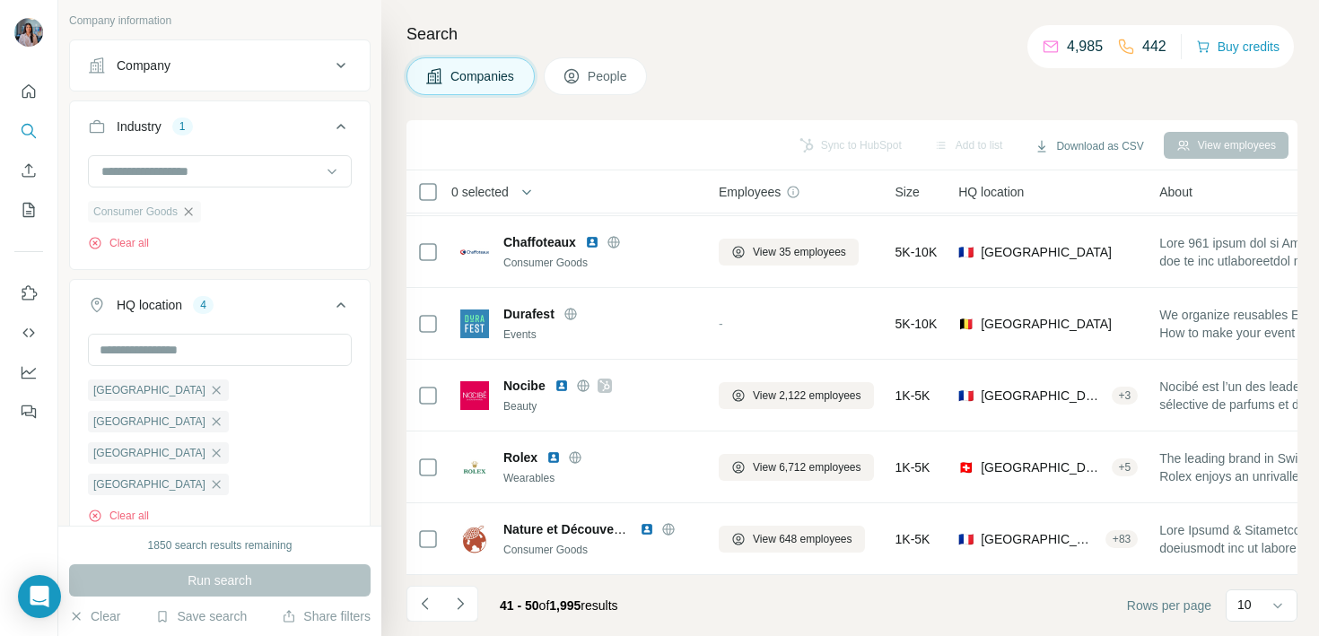
click at [196, 213] on icon "button" at bounding box center [188, 212] width 14 height 14
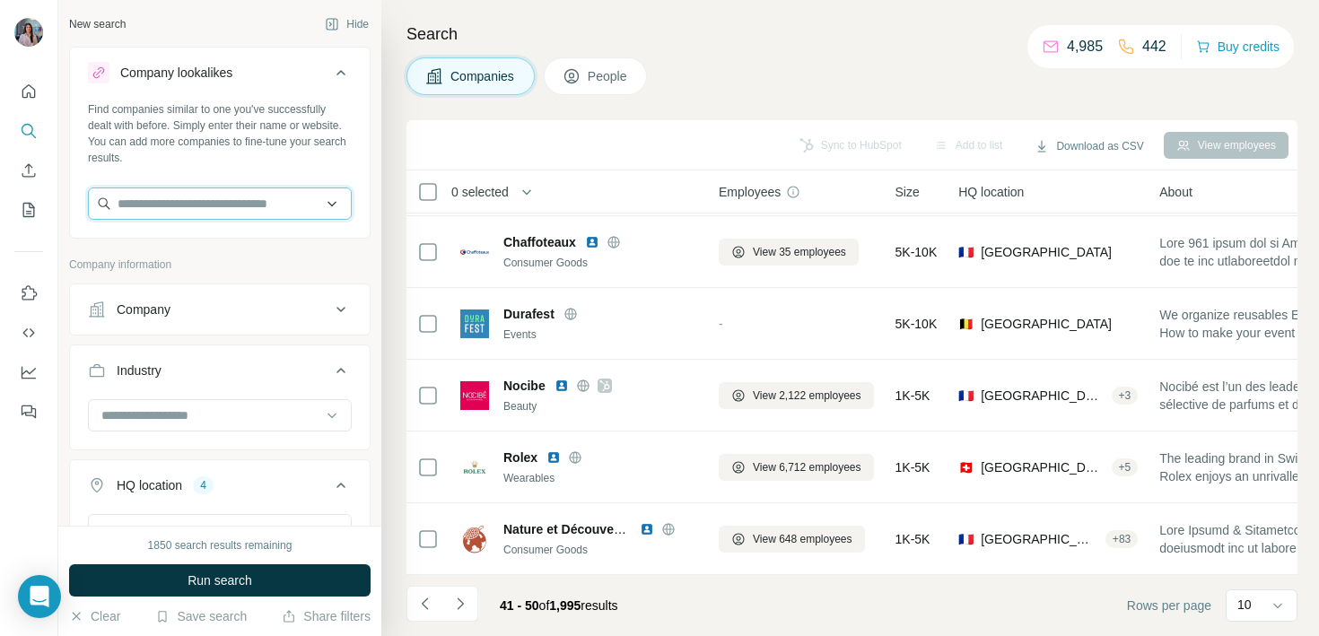
click at [204, 200] on input "text" at bounding box center [220, 203] width 264 height 32
click at [231, 200] on input "text" at bounding box center [220, 203] width 264 height 32
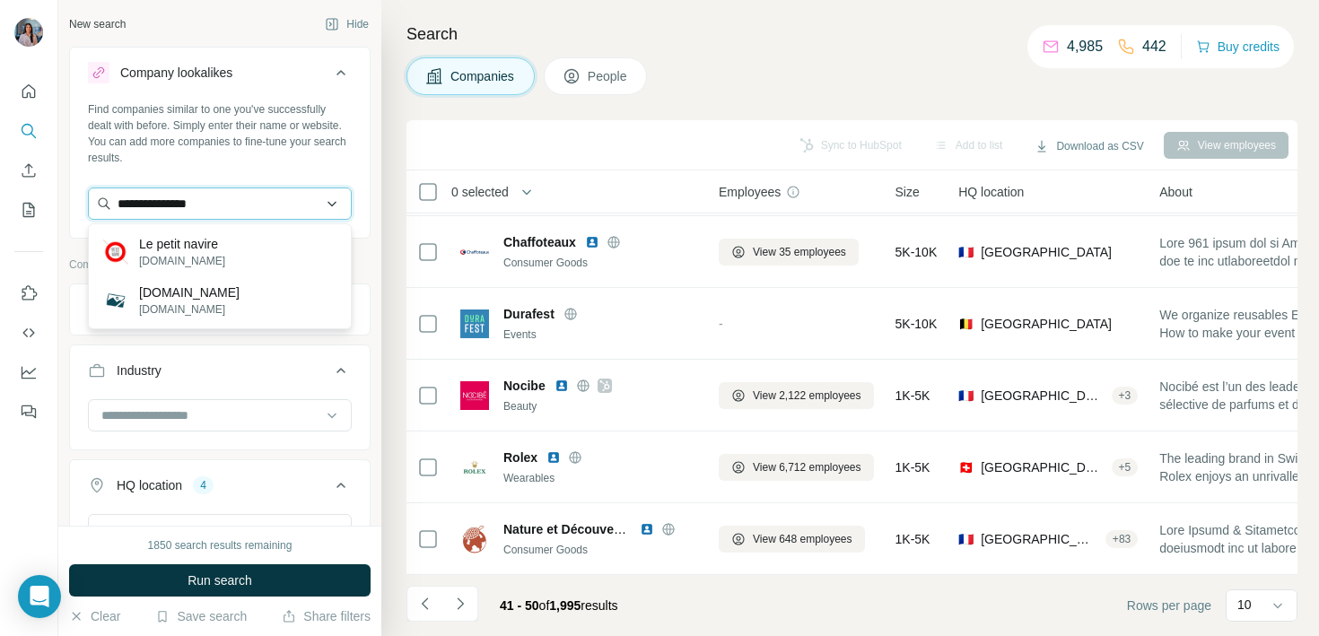
click at [181, 201] on input "**********" at bounding box center [220, 203] width 264 height 32
type input "*"
type input "**********"
click at [265, 255] on div "Petit Navire [DOMAIN_NAME]" at bounding box center [219, 252] width 255 height 48
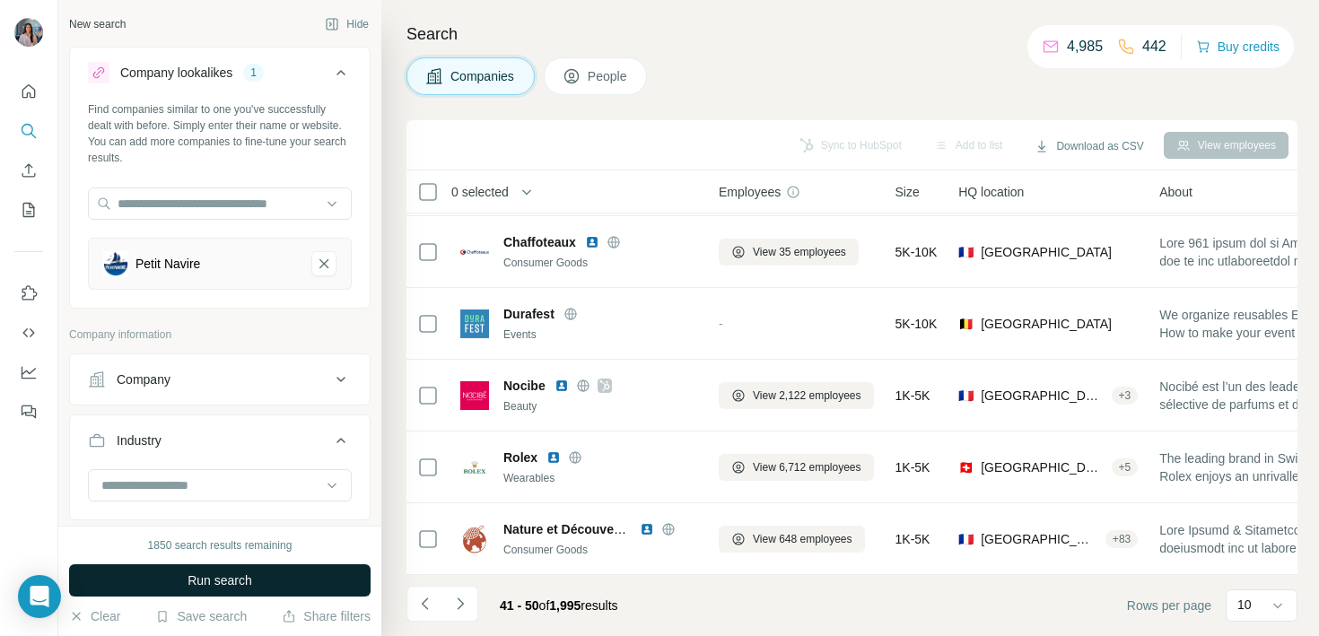
click at [258, 594] on button "Run search" at bounding box center [219, 580] width 301 height 32
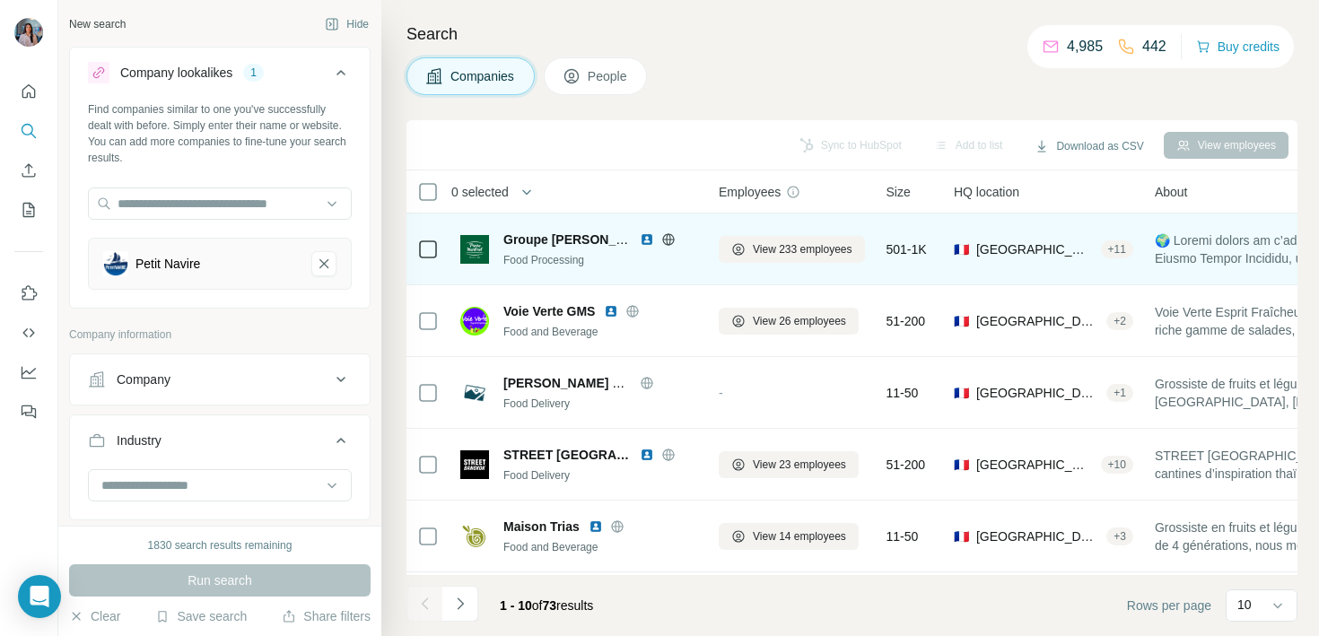
click at [648, 239] on img at bounding box center [647, 239] width 14 height 14
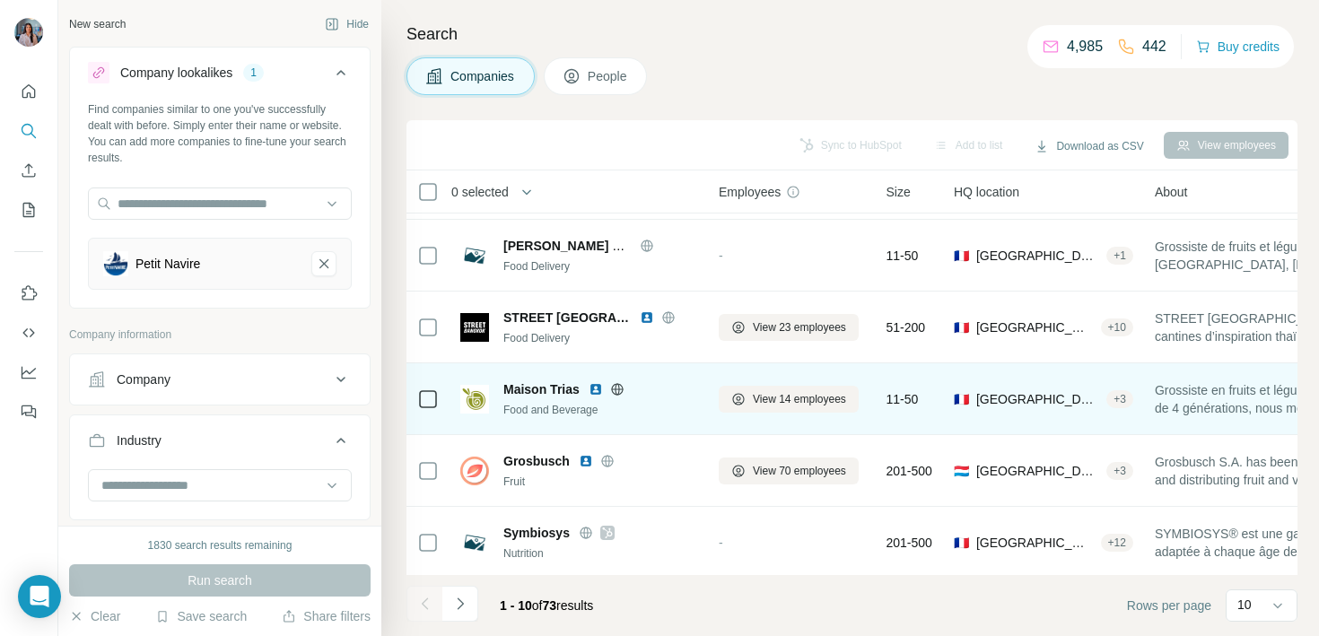
scroll to position [220, 0]
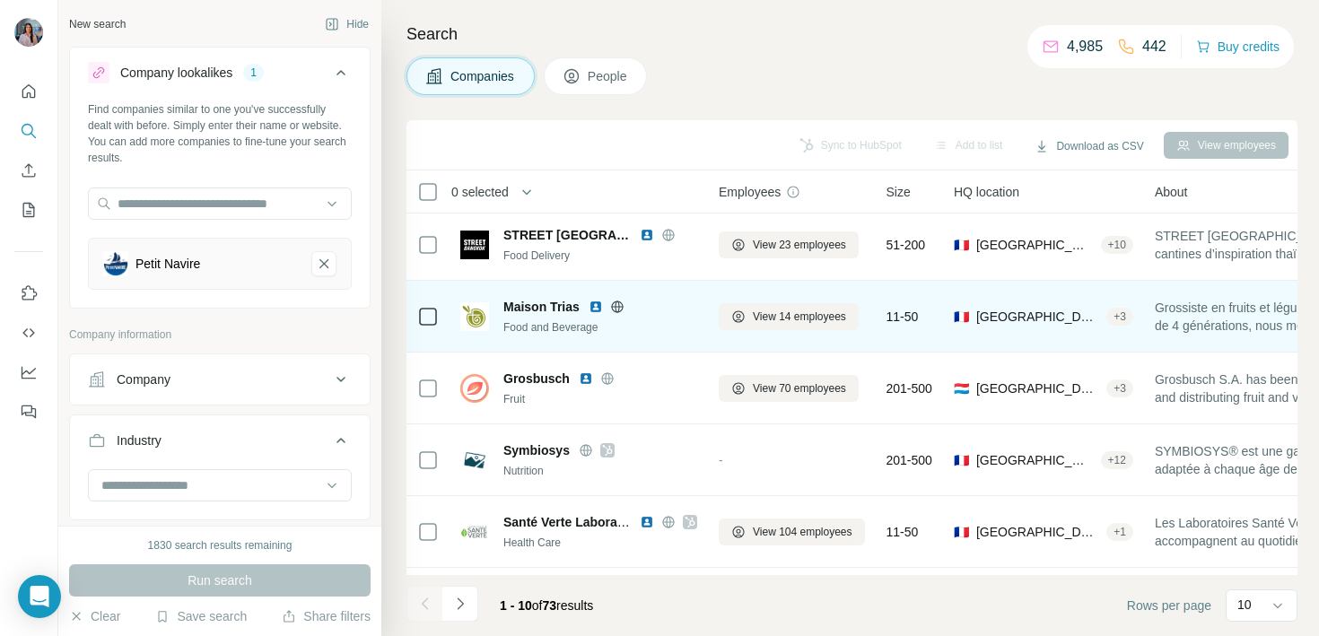
click at [594, 303] on img at bounding box center [596, 307] width 14 height 14
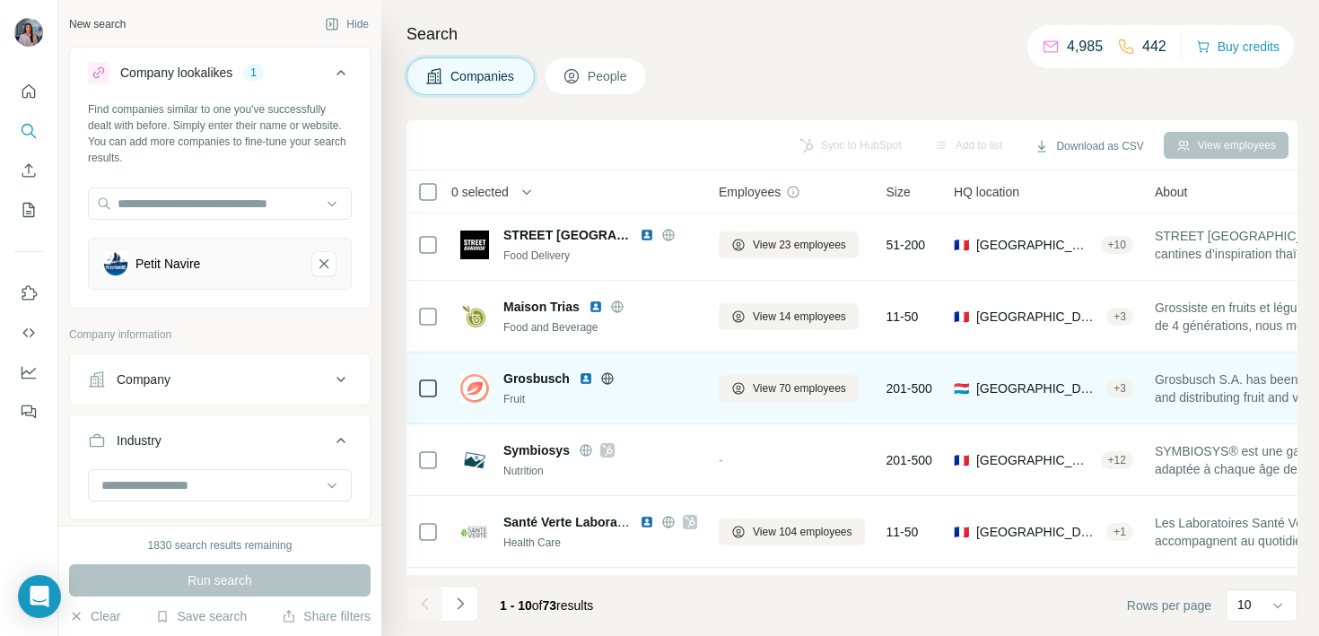
scroll to position [356, 0]
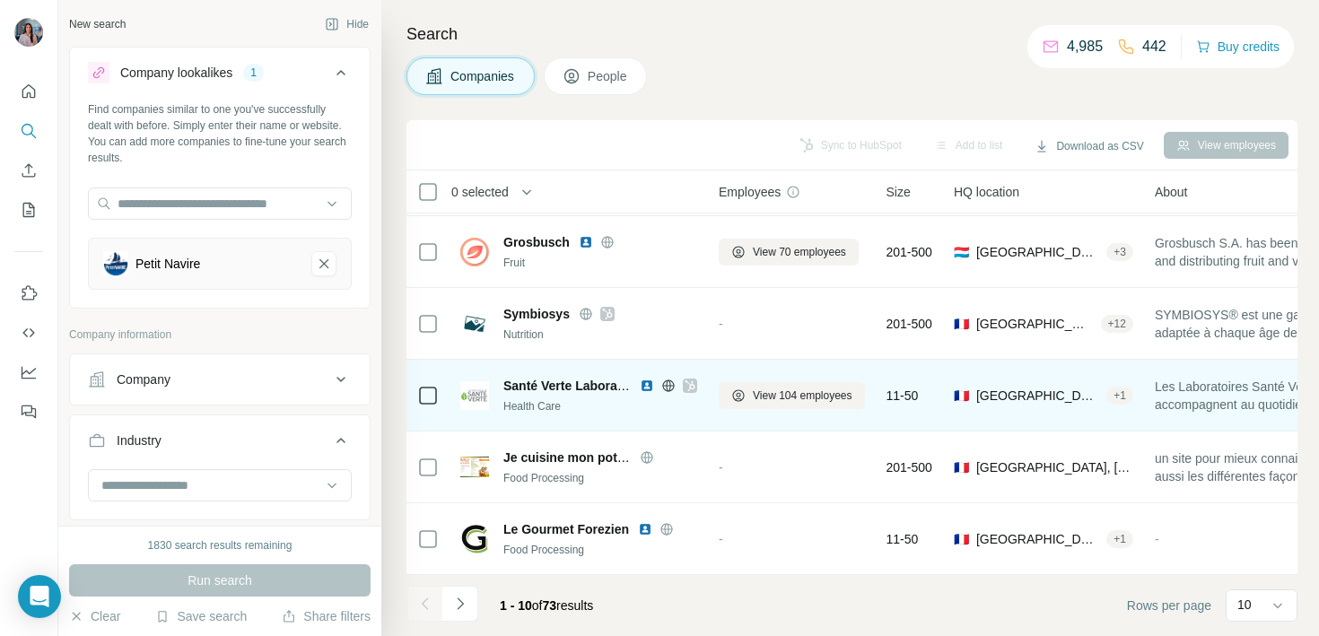
click at [691, 391] on icon at bounding box center [689, 386] width 11 height 14
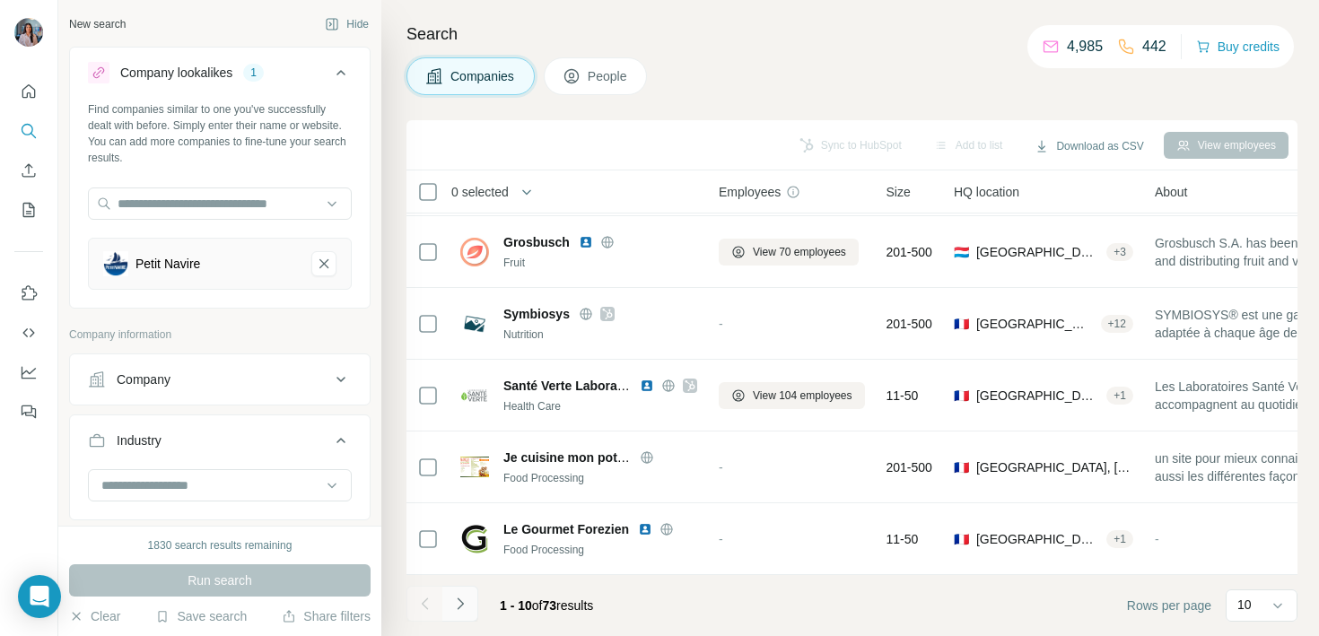
click at [458, 596] on icon "Navigate to next page" at bounding box center [460, 604] width 18 height 18
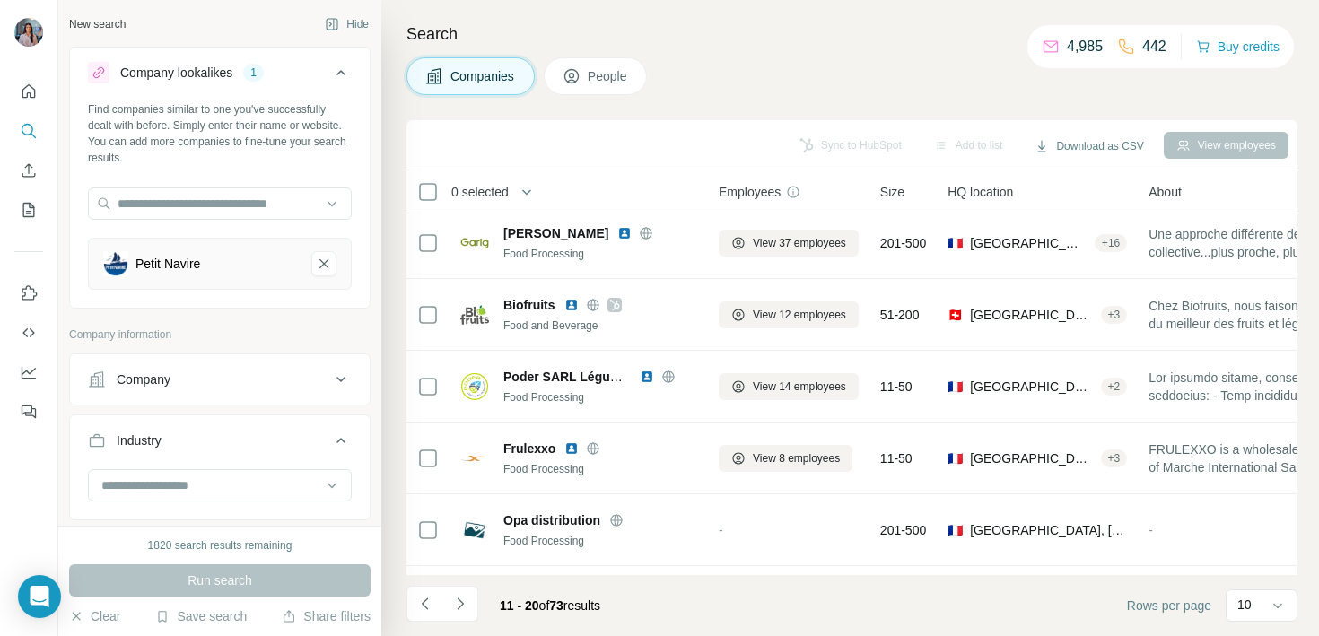
scroll to position [0, 0]
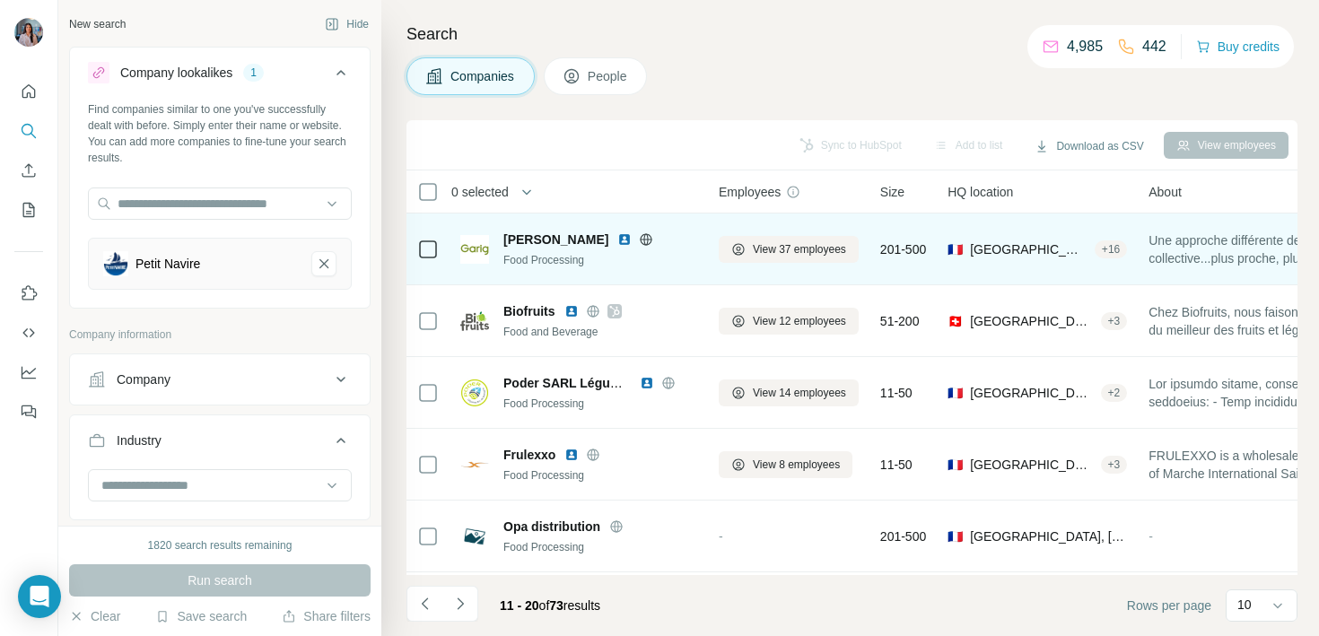
click at [617, 236] on img at bounding box center [624, 239] width 14 height 14
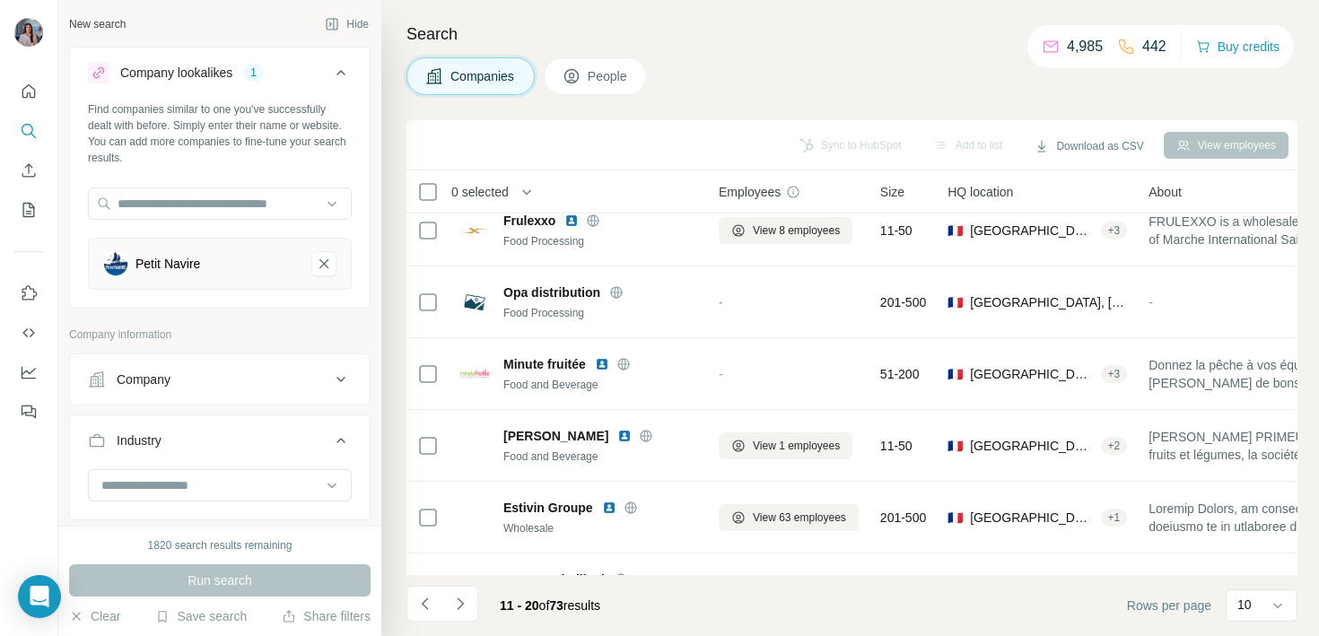
scroll to position [238, 0]
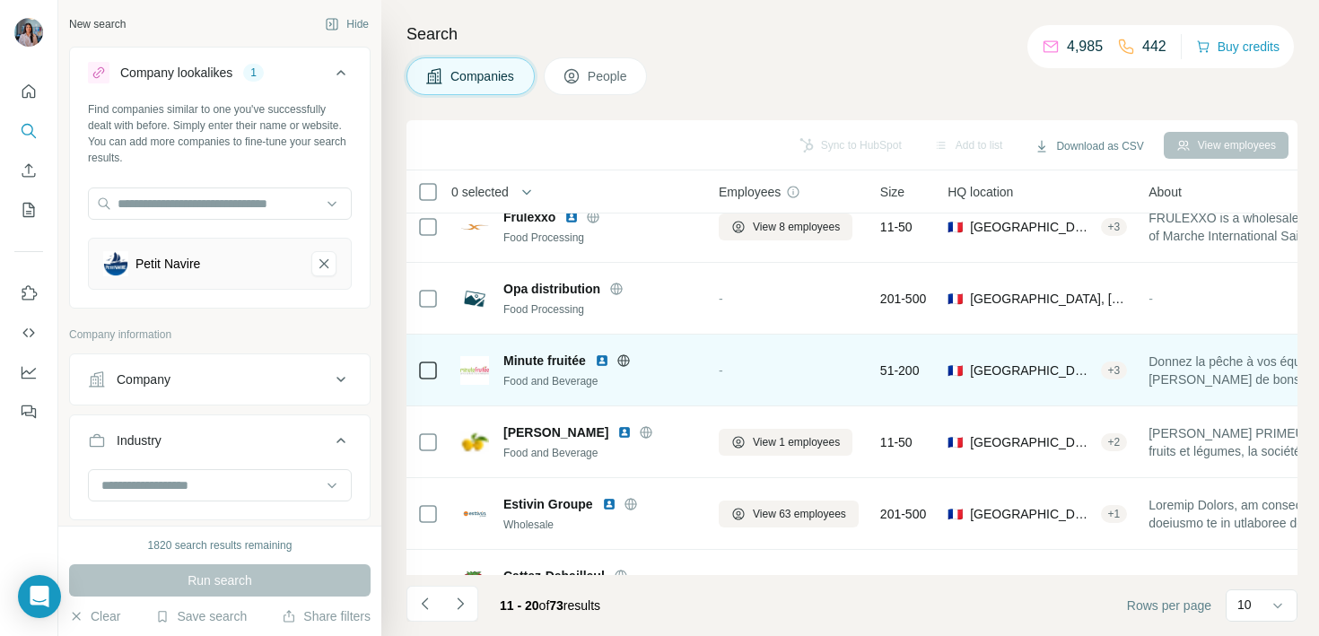
click at [606, 356] on img at bounding box center [602, 360] width 14 height 14
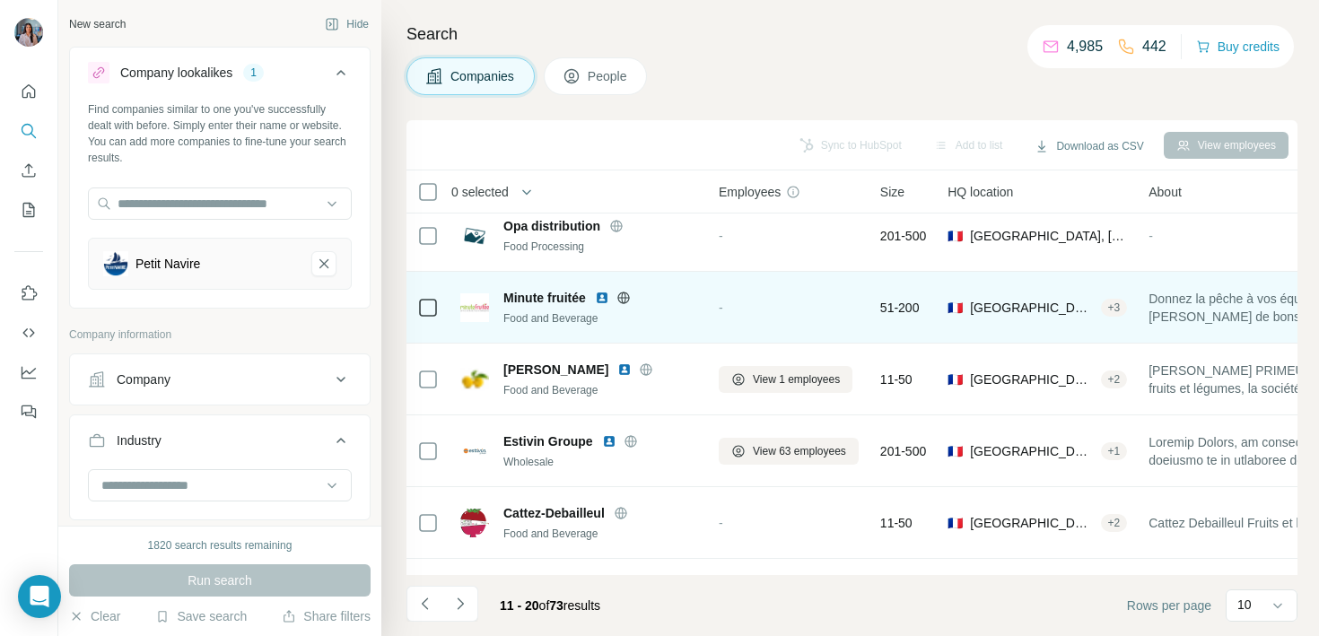
scroll to position [356, 0]
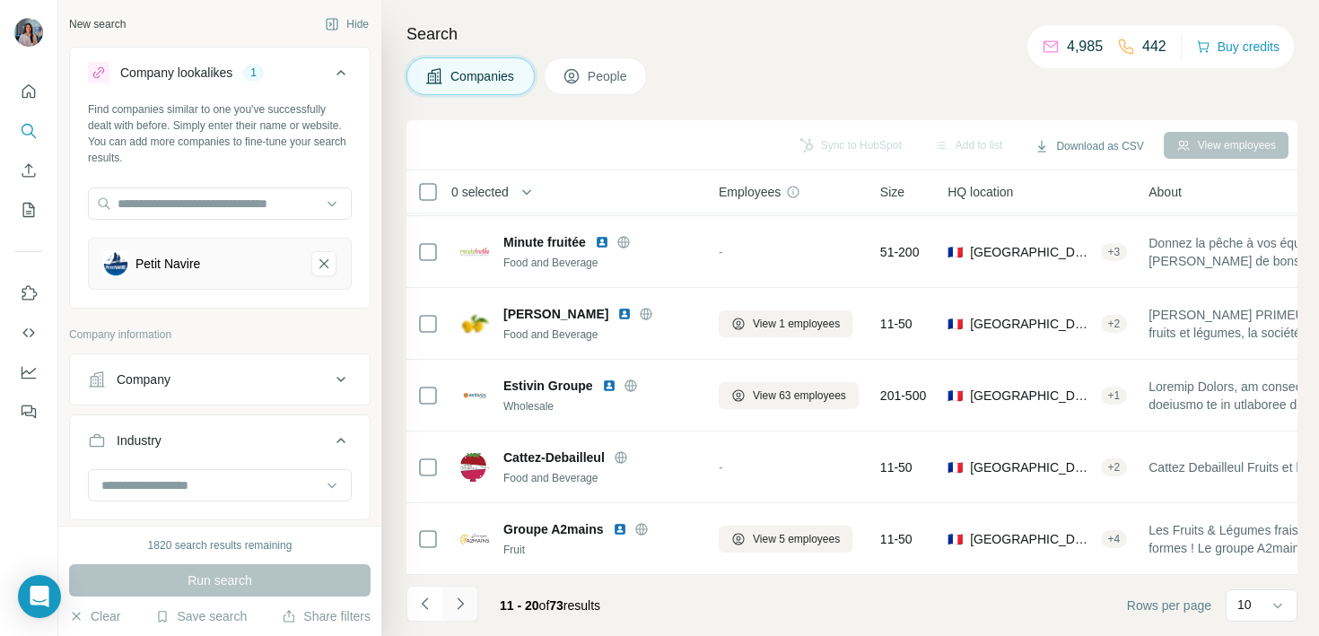
click at [470, 601] on button "Navigate to next page" at bounding box center [460, 604] width 36 height 36
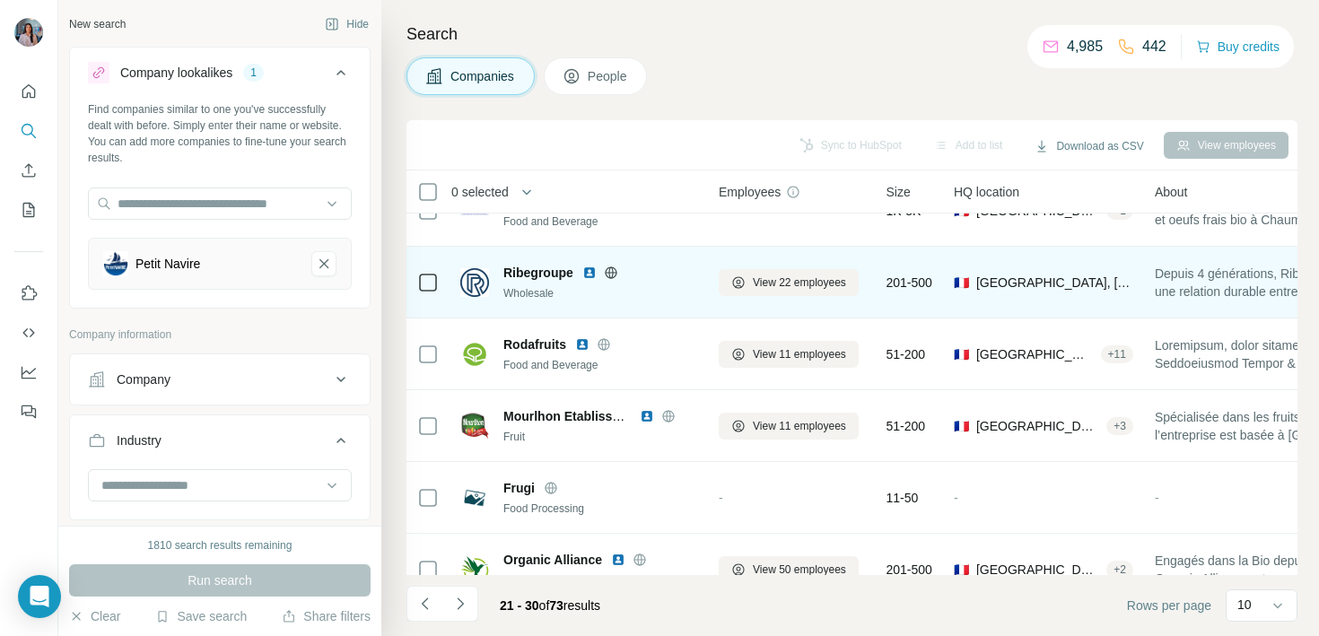
scroll to position [0, 0]
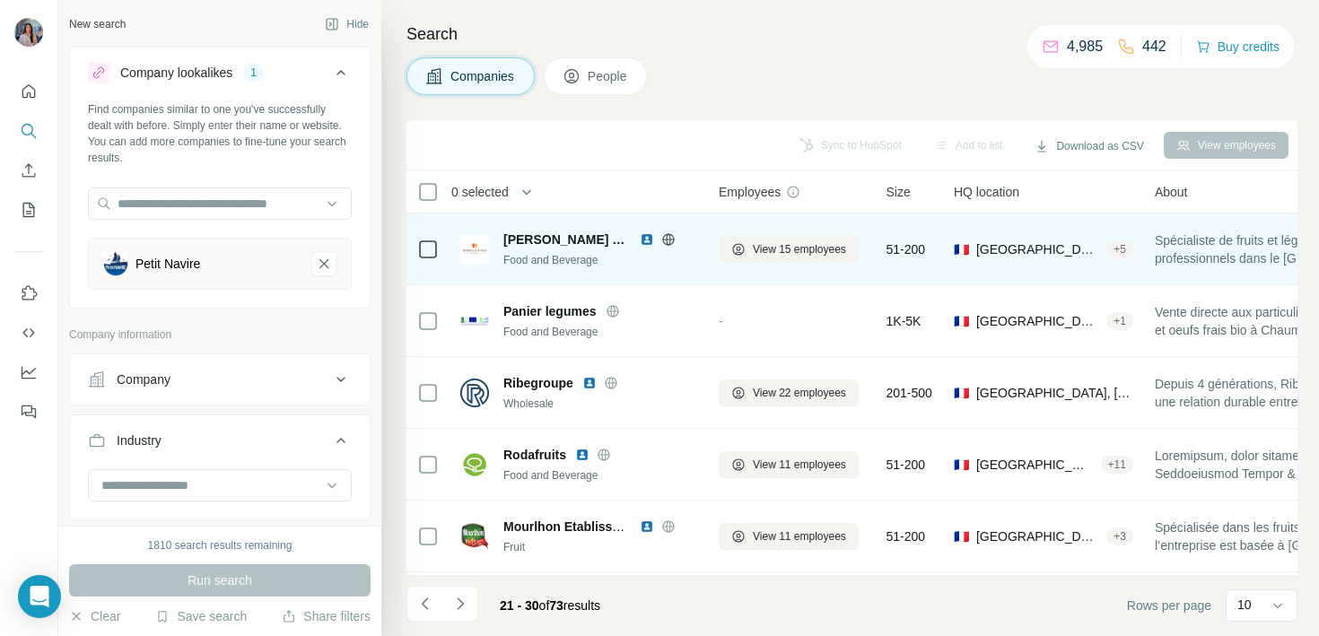
click at [640, 240] on img at bounding box center [647, 239] width 14 height 14
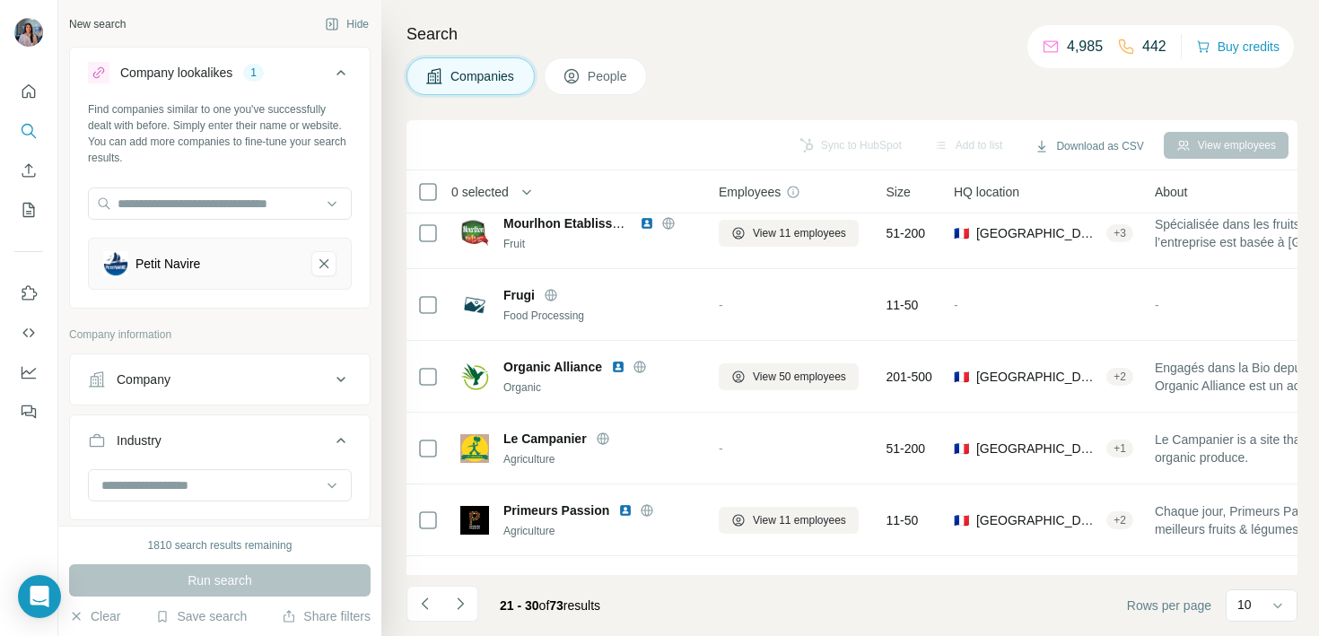
scroll to position [356, 0]
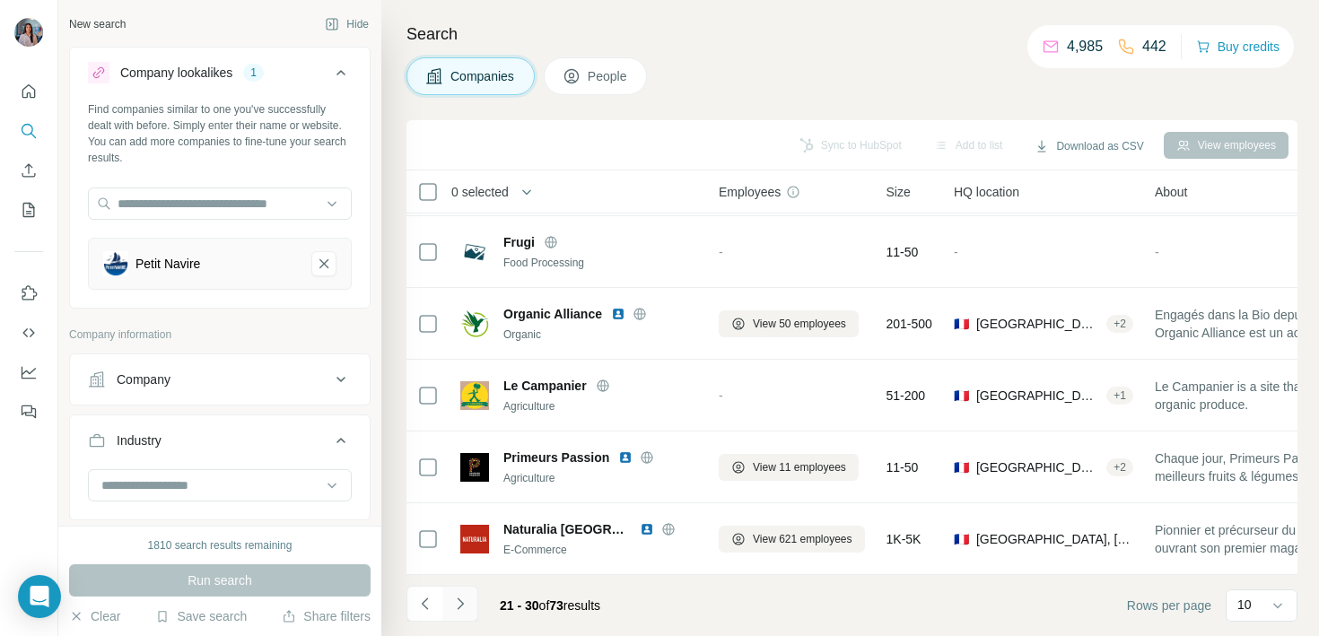
click at [468, 597] on button "Navigate to next page" at bounding box center [460, 604] width 36 height 36
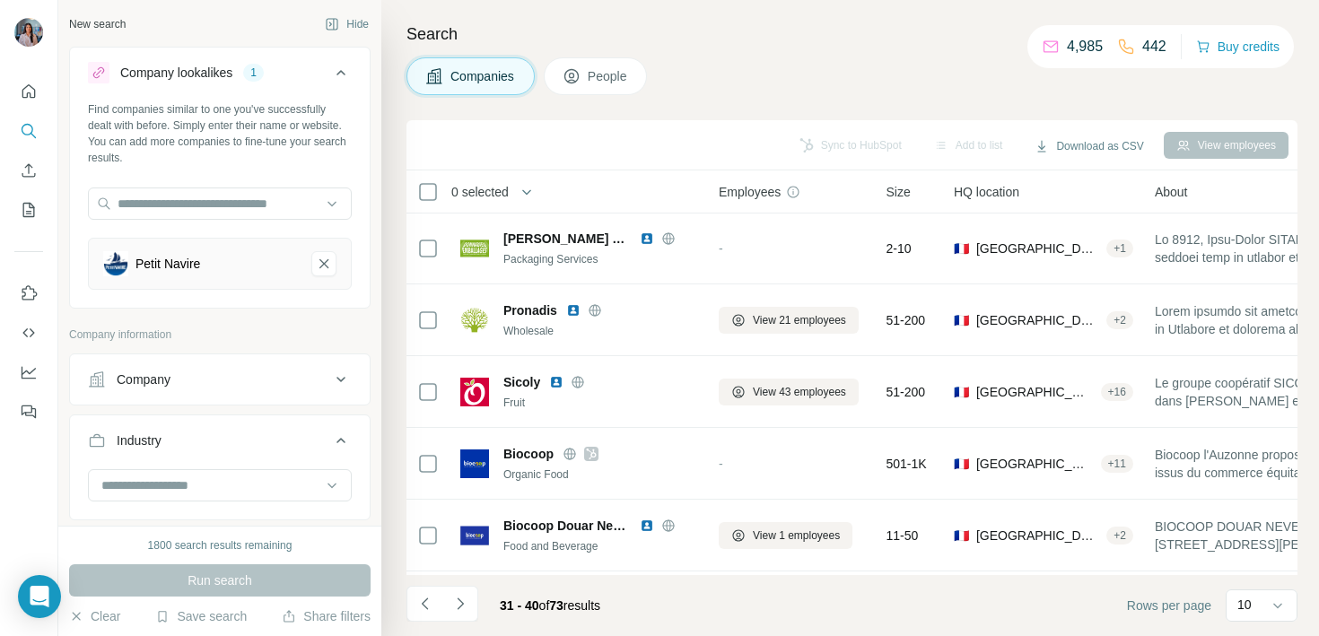
scroll to position [0, 0]
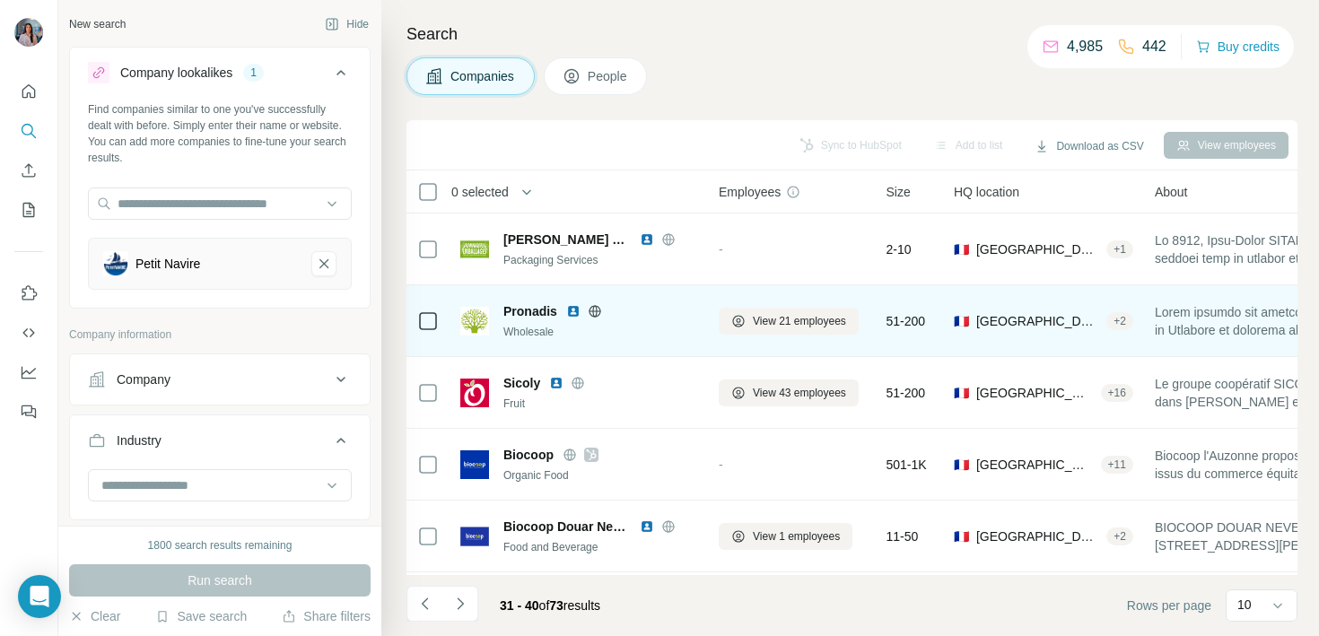
click at [571, 310] on img at bounding box center [573, 311] width 14 height 14
click at [591, 312] on icon at bounding box center [595, 311] width 14 height 14
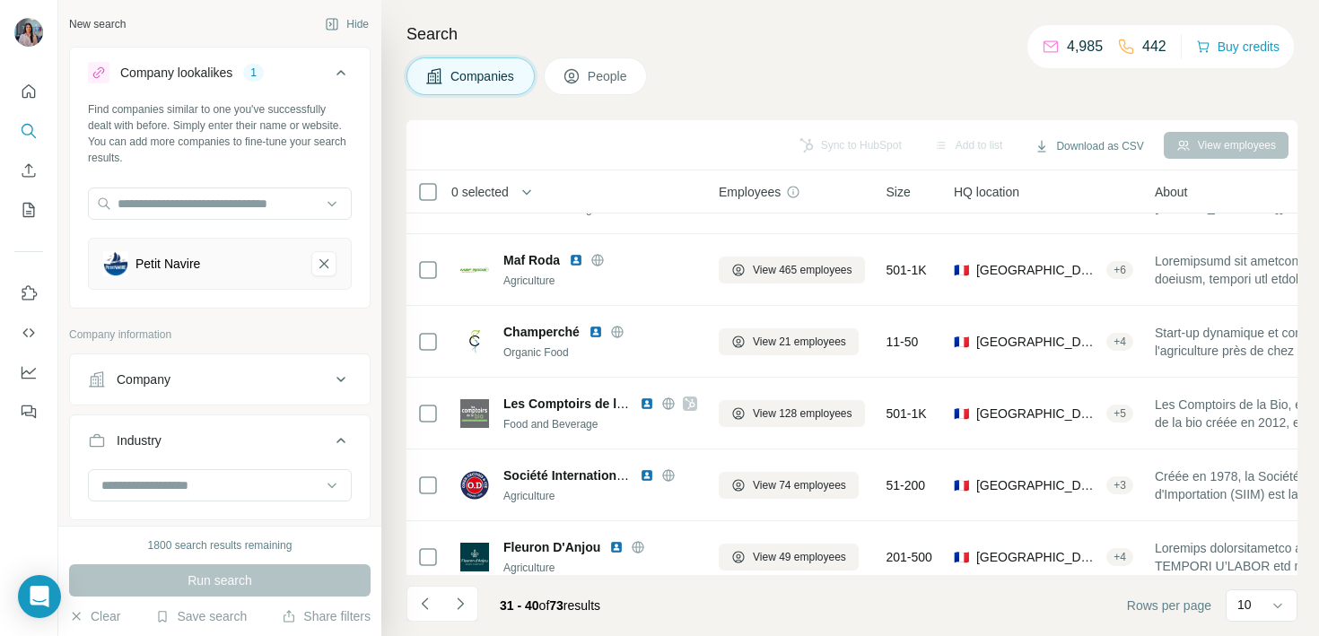
scroll to position [356, 0]
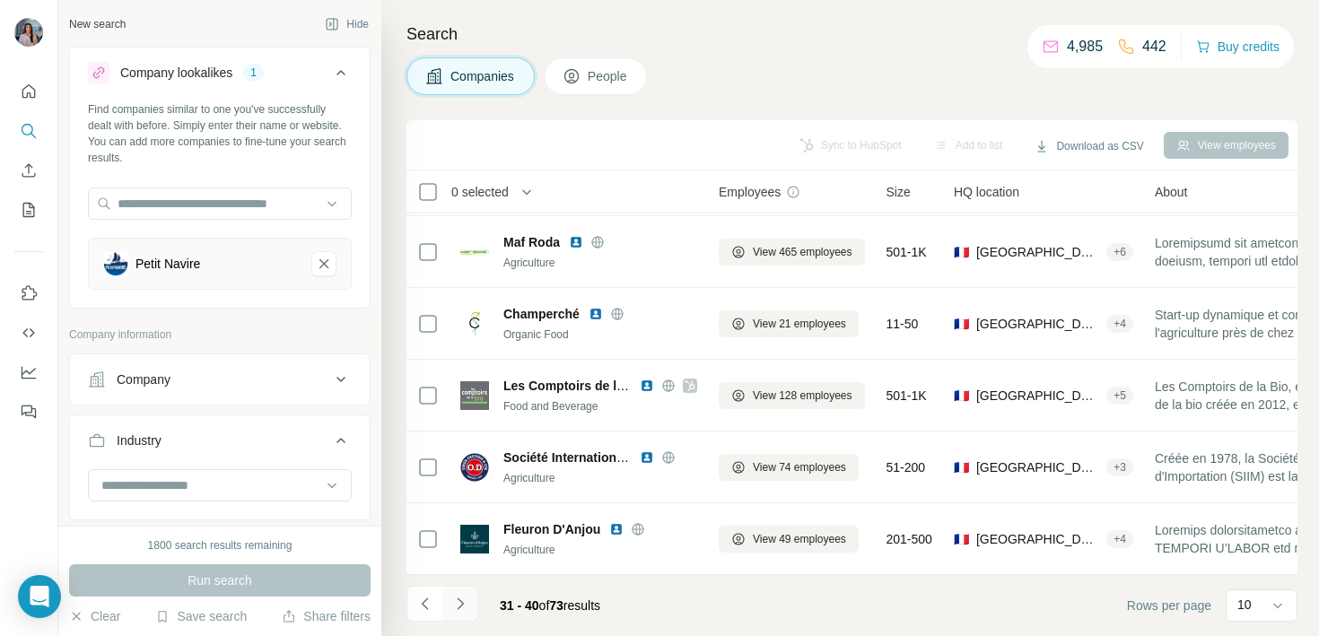
click at [454, 609] on icon "Navigate to next page" at bounding box center [460, 604] width 18 height 18
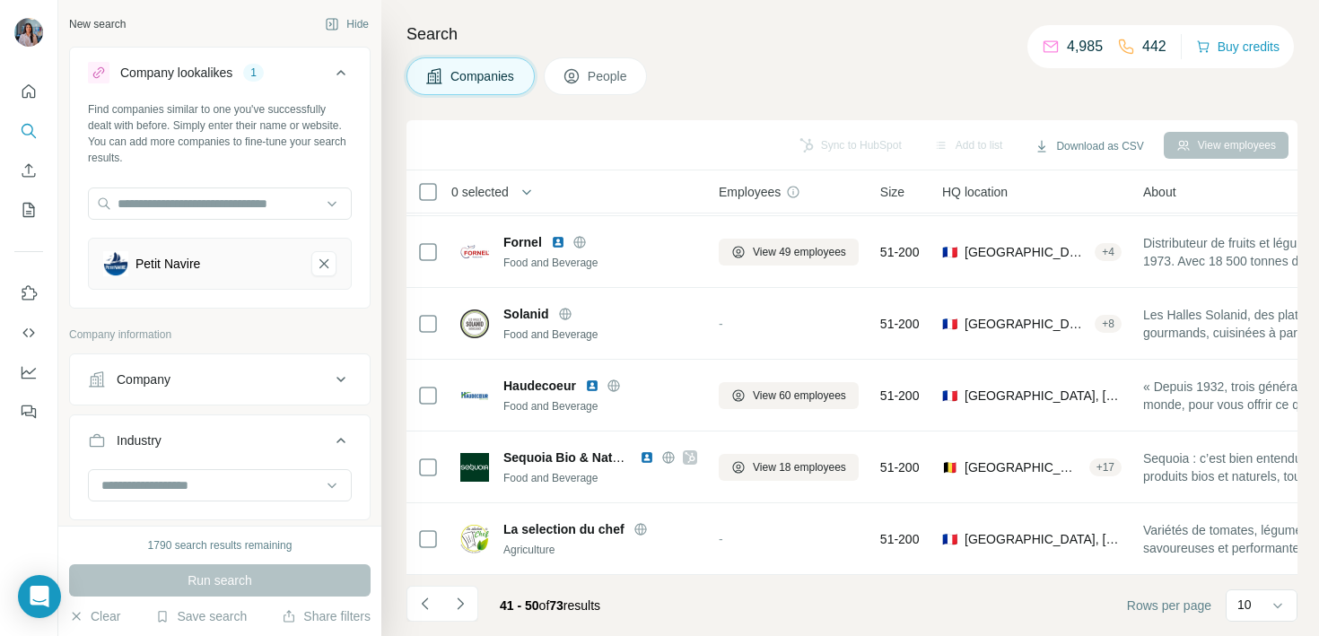
click at [461, 602] on icon "Navigate to next page" at bounding box center [460, 603] width 6 height 12
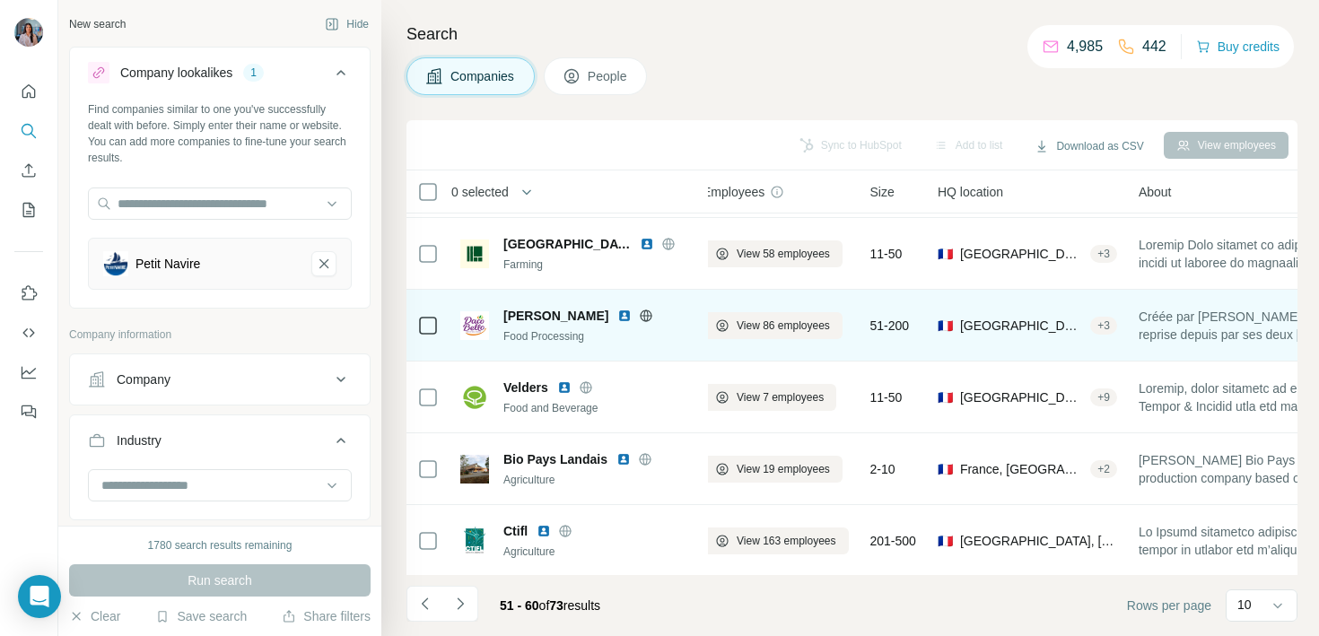
scroll to position [356, 16]
click at [617, 315] on img at bounding box center [624, 314] width 14 height 14
